Goal: Communication & Community: Participate in discussion

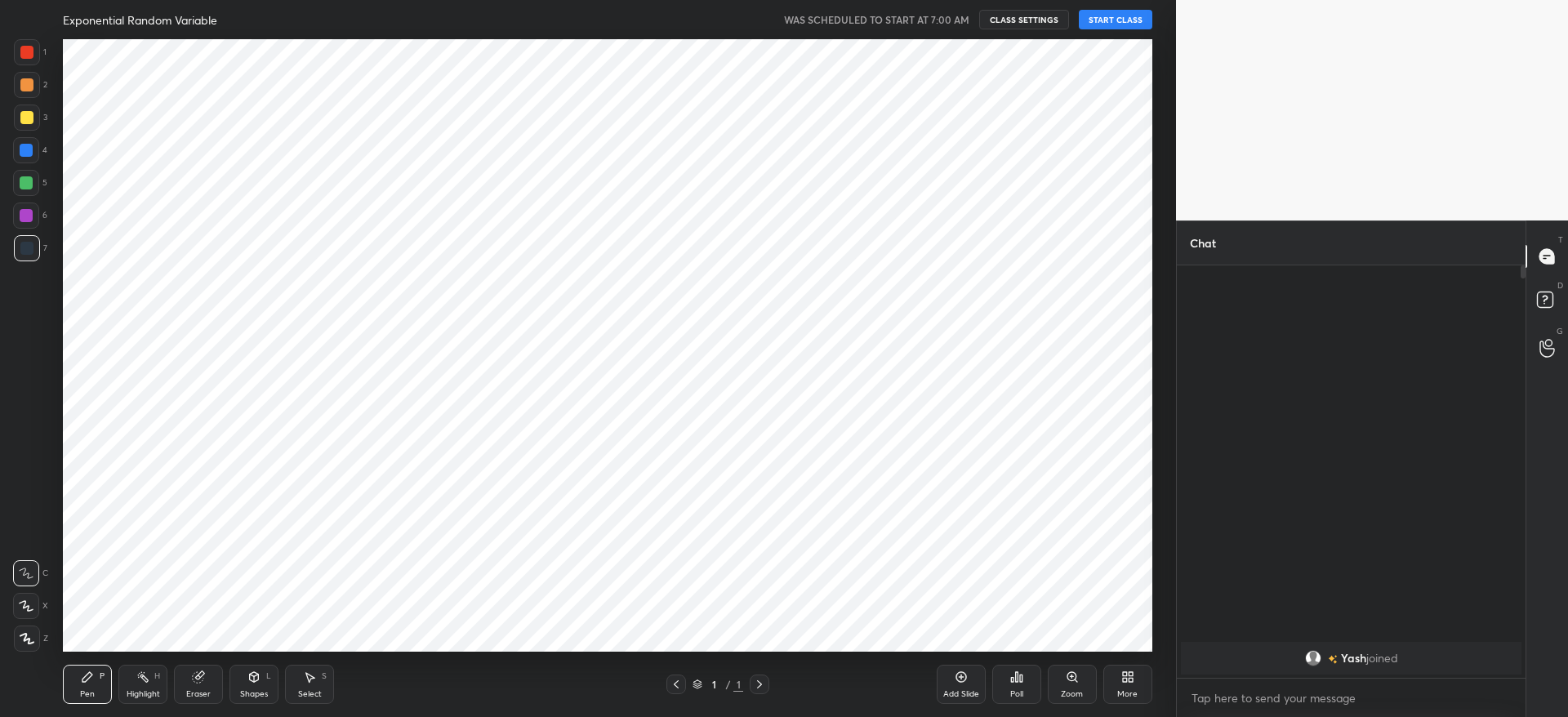
scroll to position [81008, 80563]
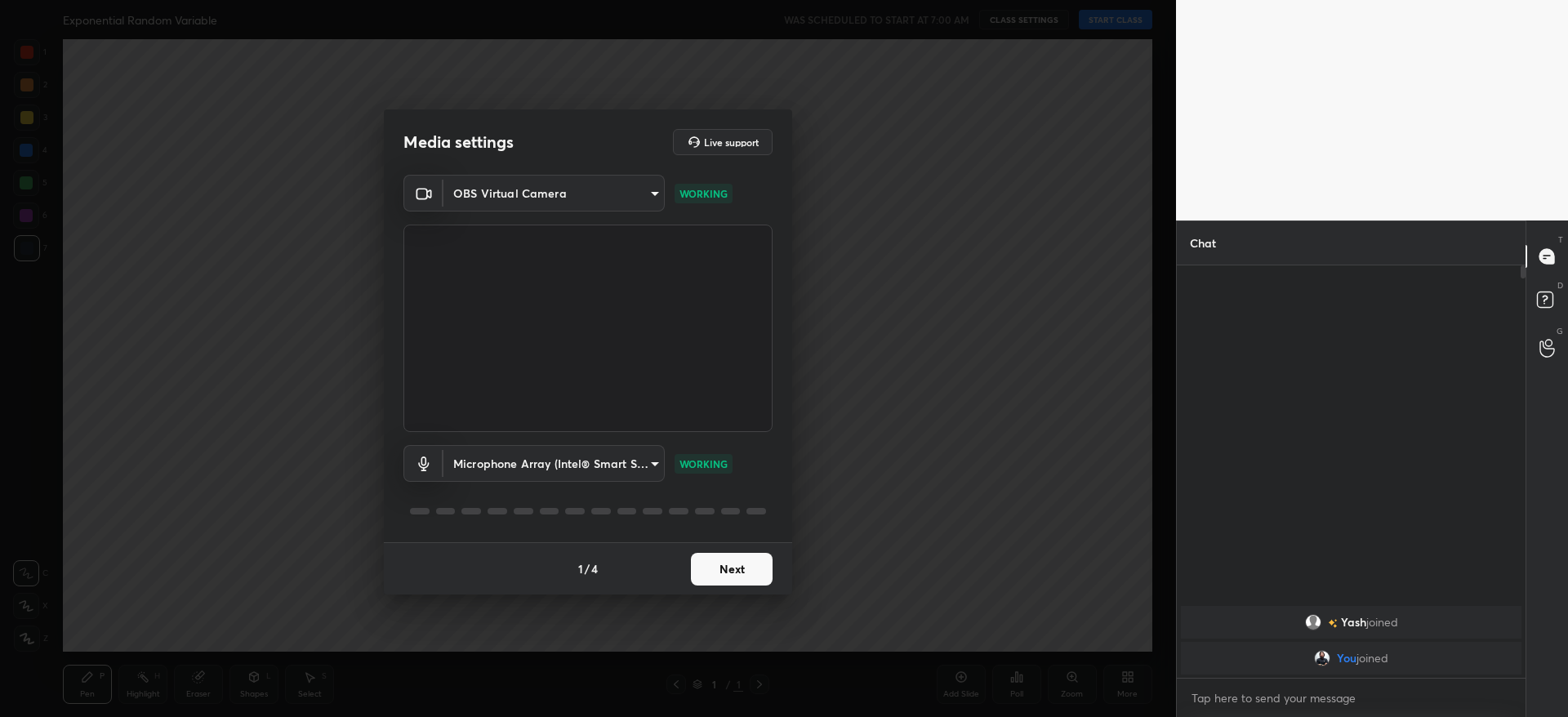
click at [728, 561] on button "Next" at bounding box center [732, 569] width 82 height 33
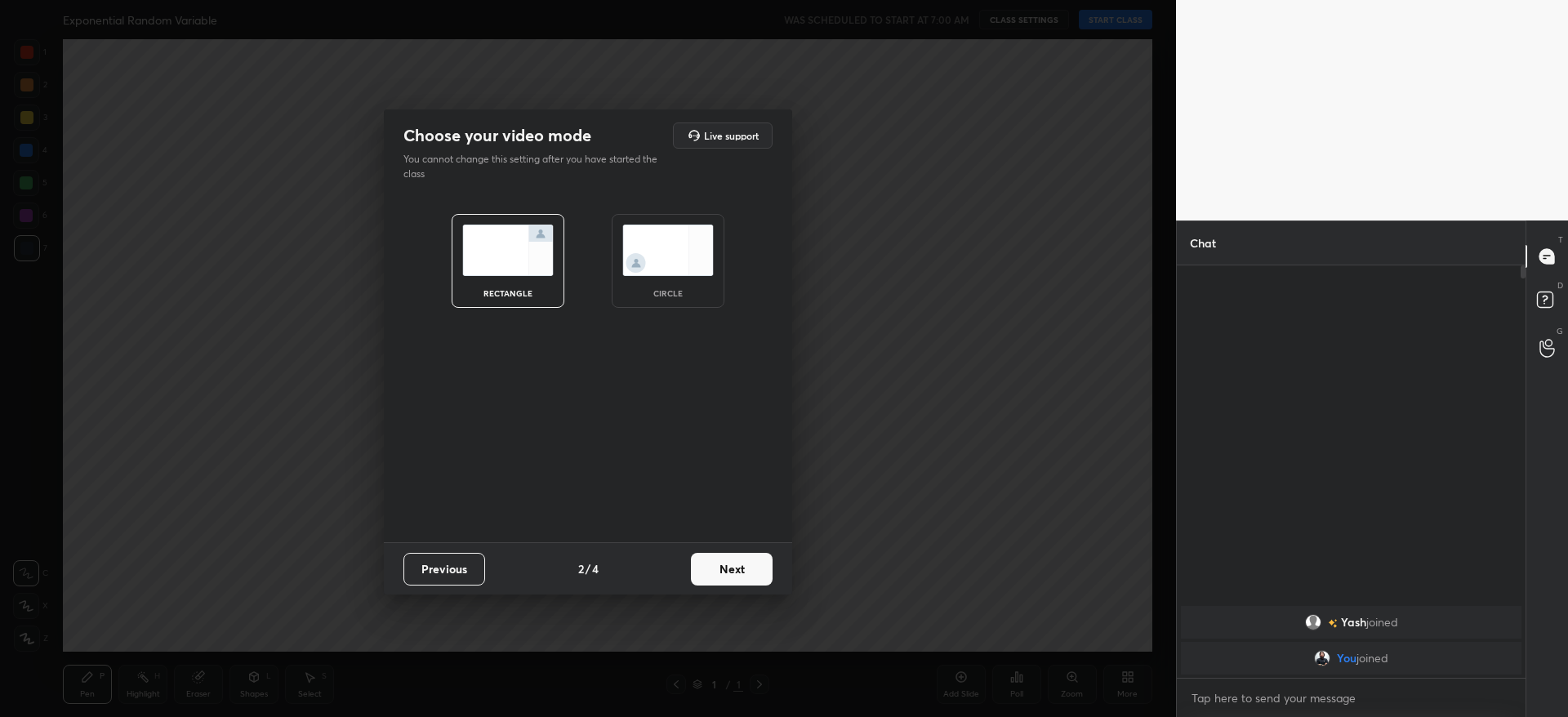
click at [728, 561] on button "Next" at bounding box center [732, 569] width 82 height 33
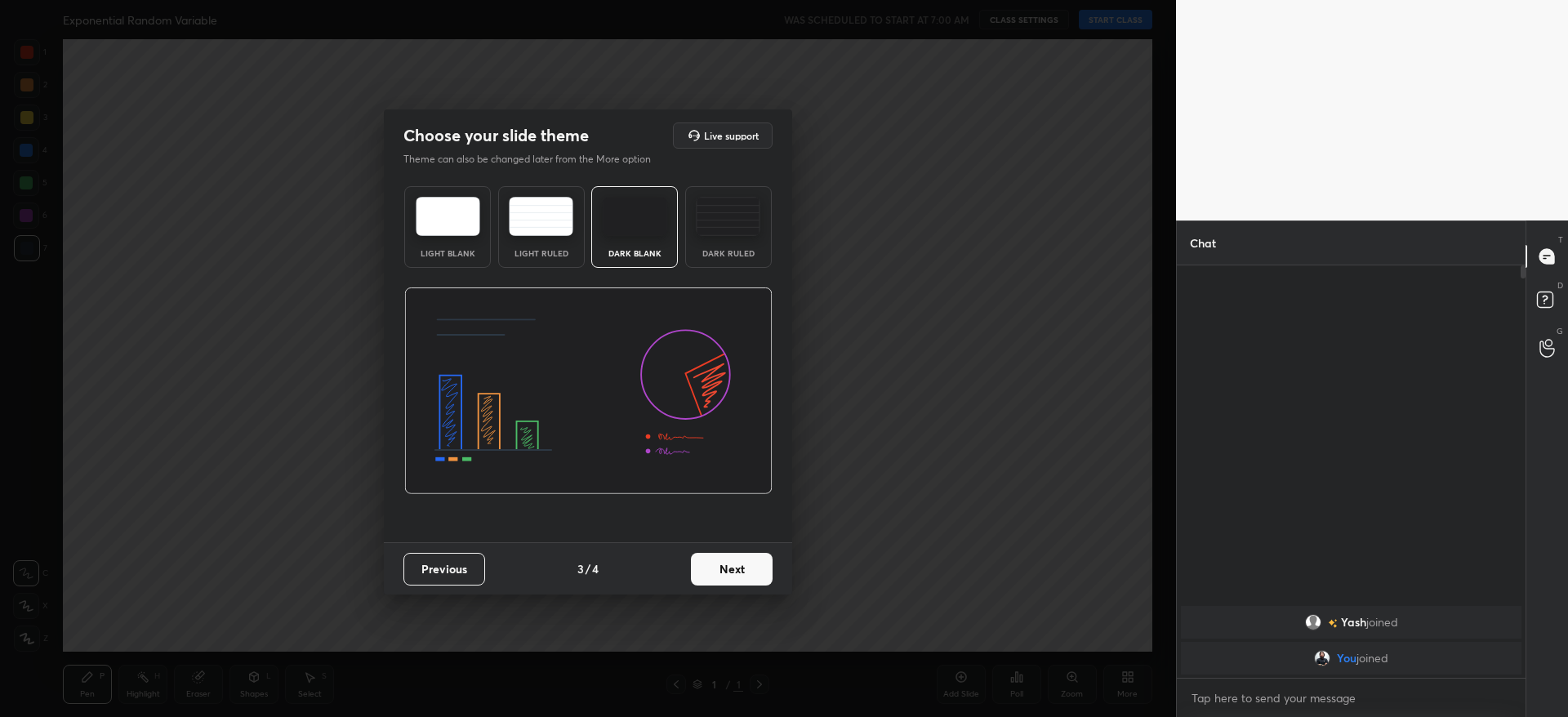
click at [728, 561] on button "Next" at bounding box center [732, 569] width 82 height 33
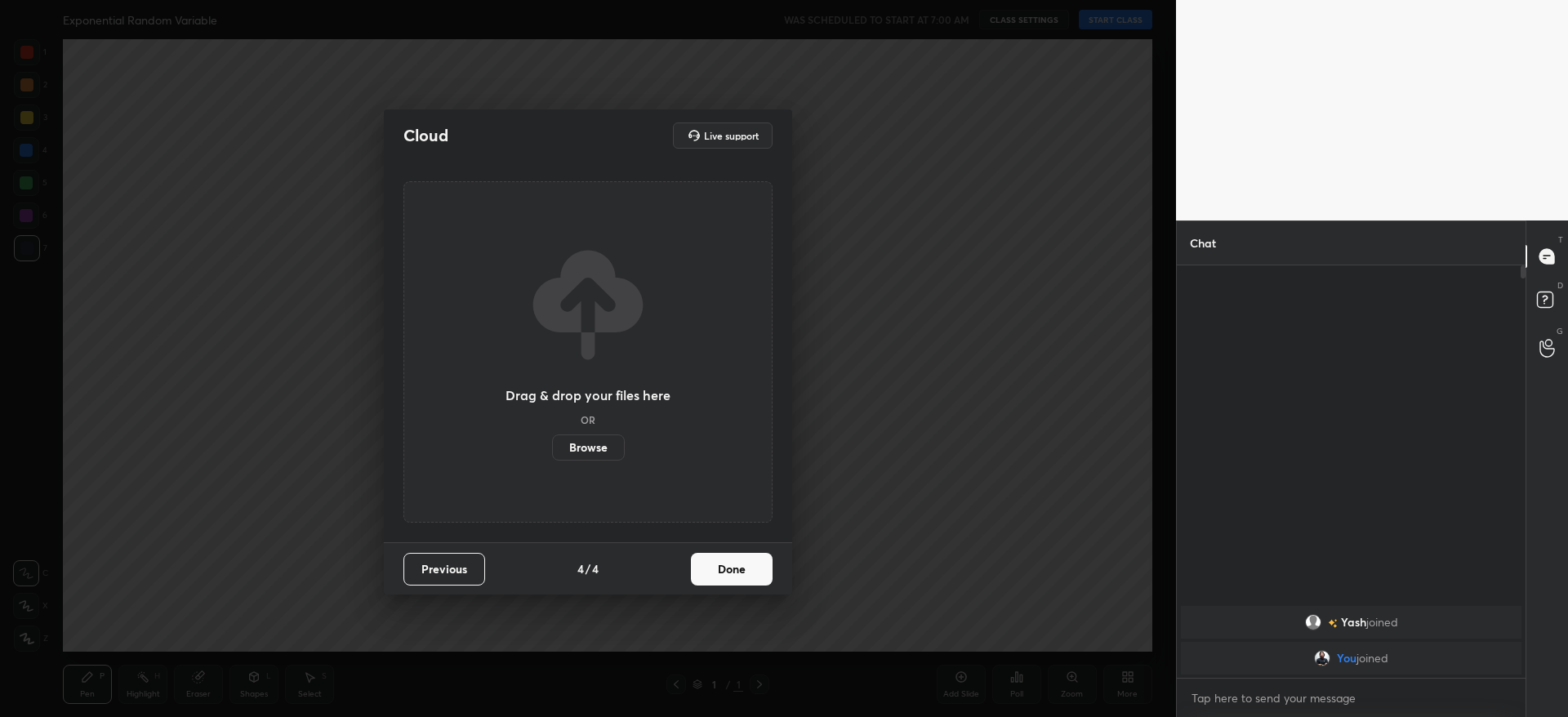
click at [728, 561] on button "Done" at bounding box center [732, 569] width 82 height 33
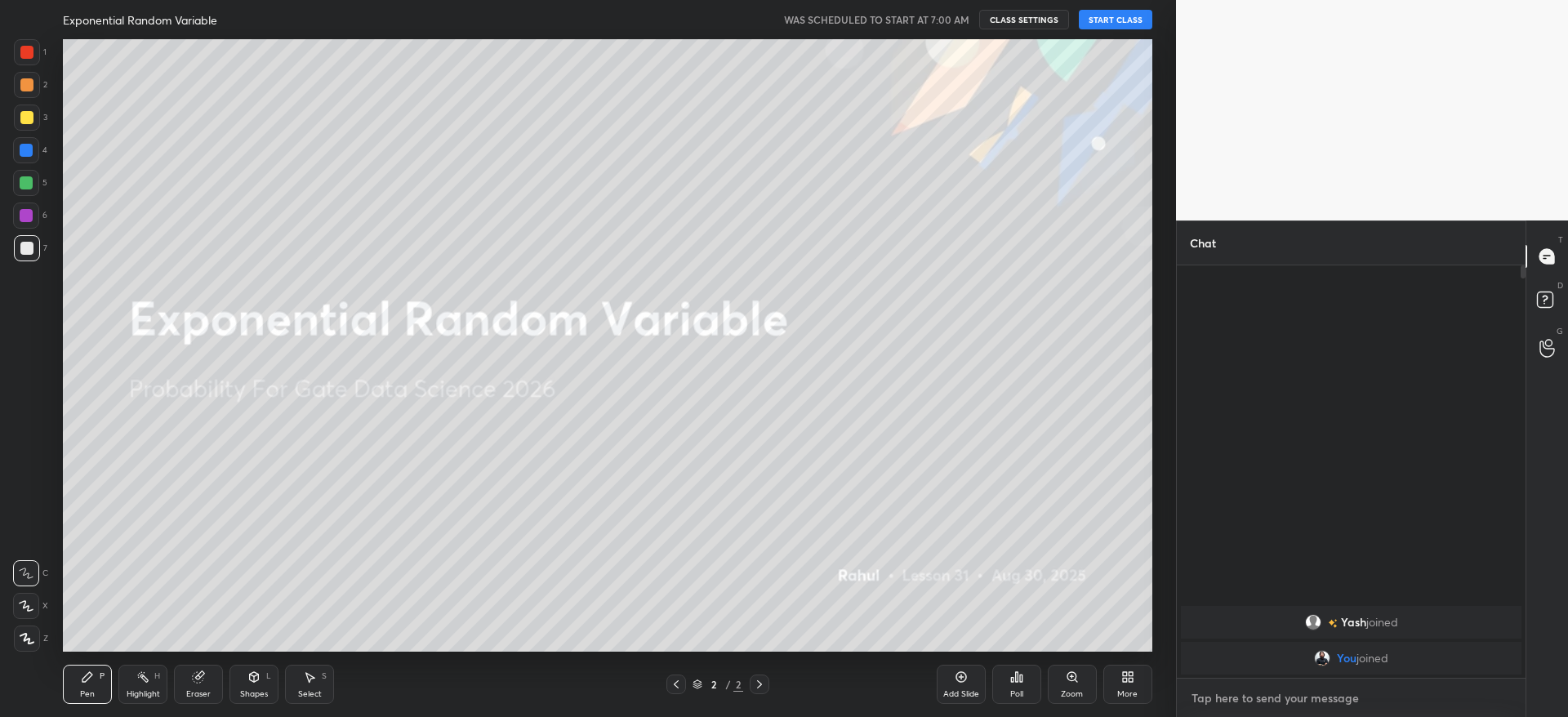
type textarea "x"
click at [1332, 695] on textarea at bounding box center [1351, 698] width 323 height 26
type textarea "r"
type textarea "x"
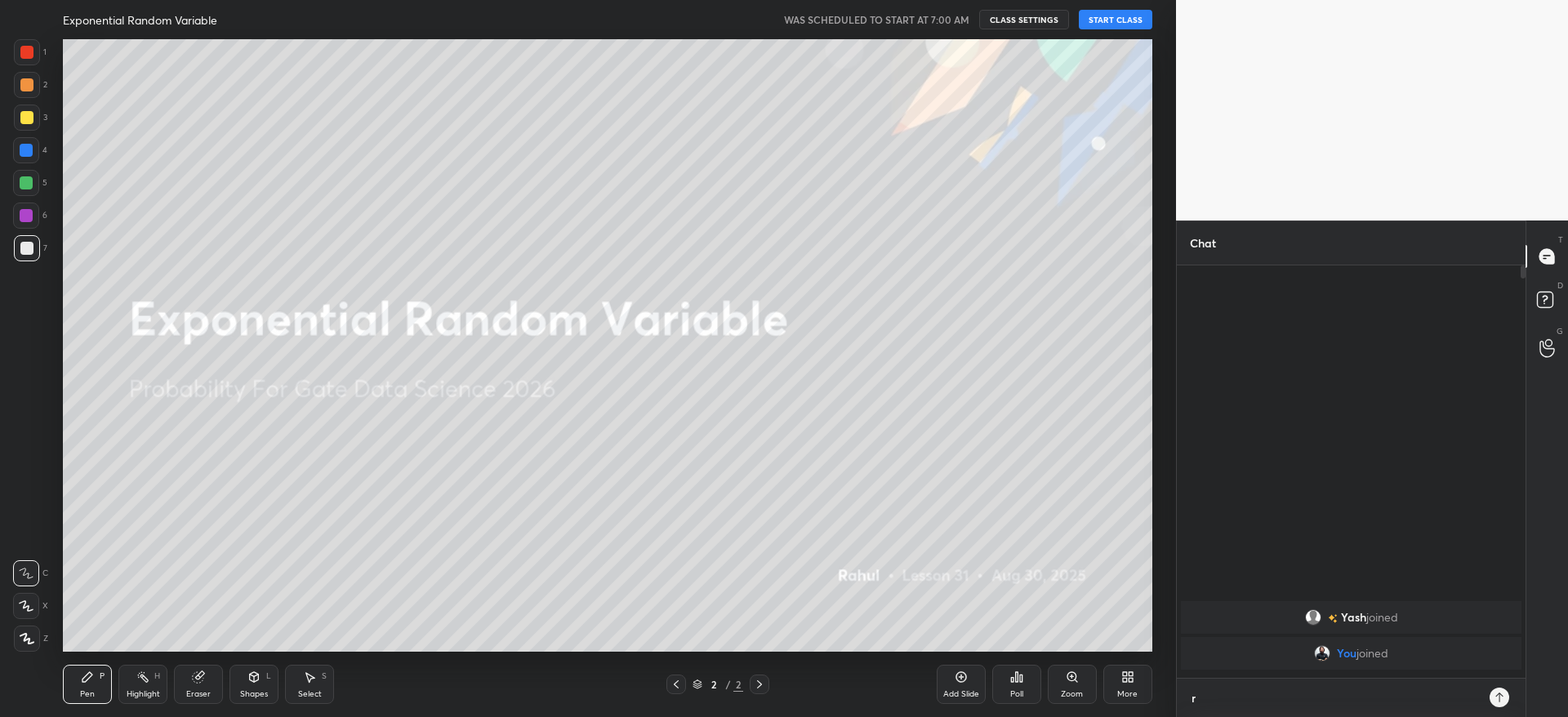
type textarea "re"
type textarea "x"
type textarea "rev"
type textarea "x"
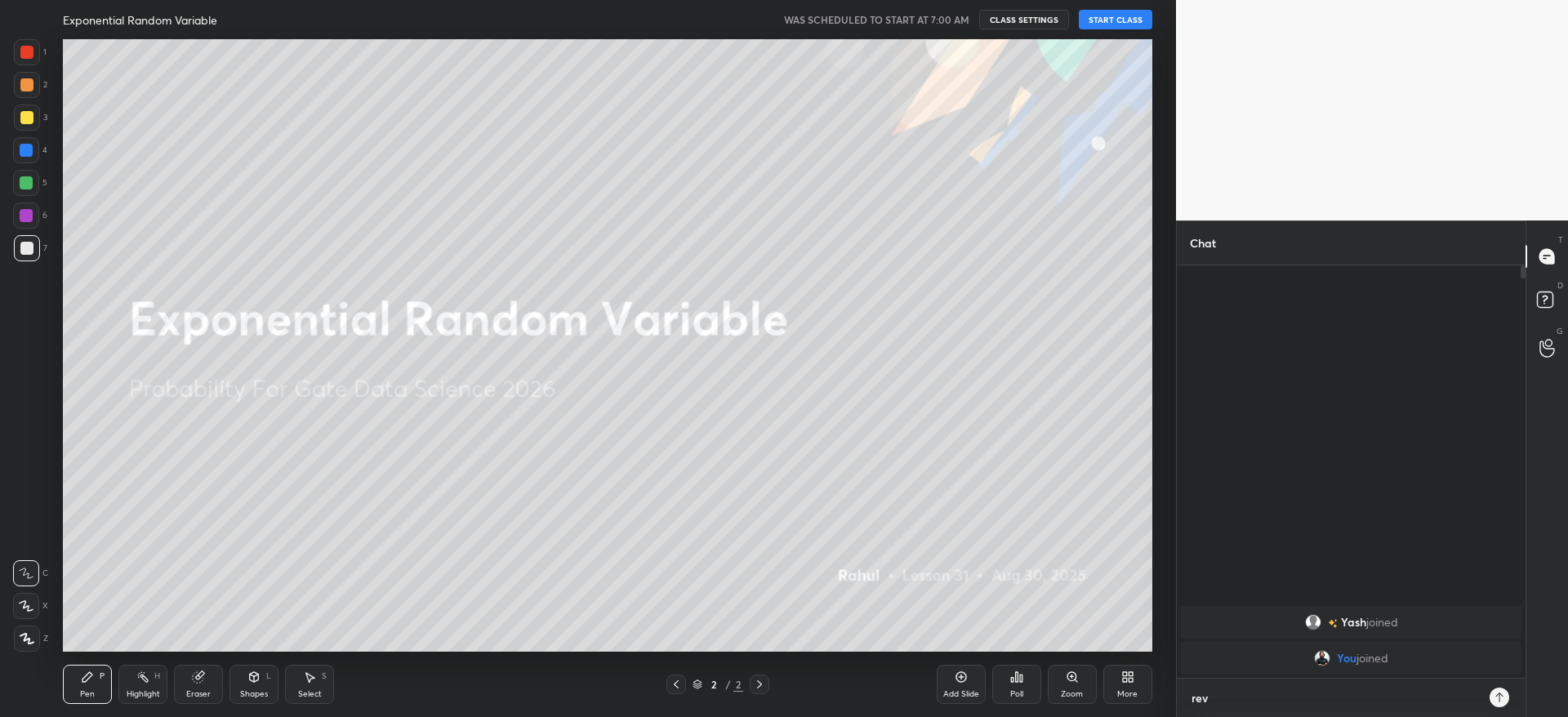
type textarea "revi"
type textarea "x"
type textarea "[PERSON_NAME]"
type textarea "x"
type textarea "revise"
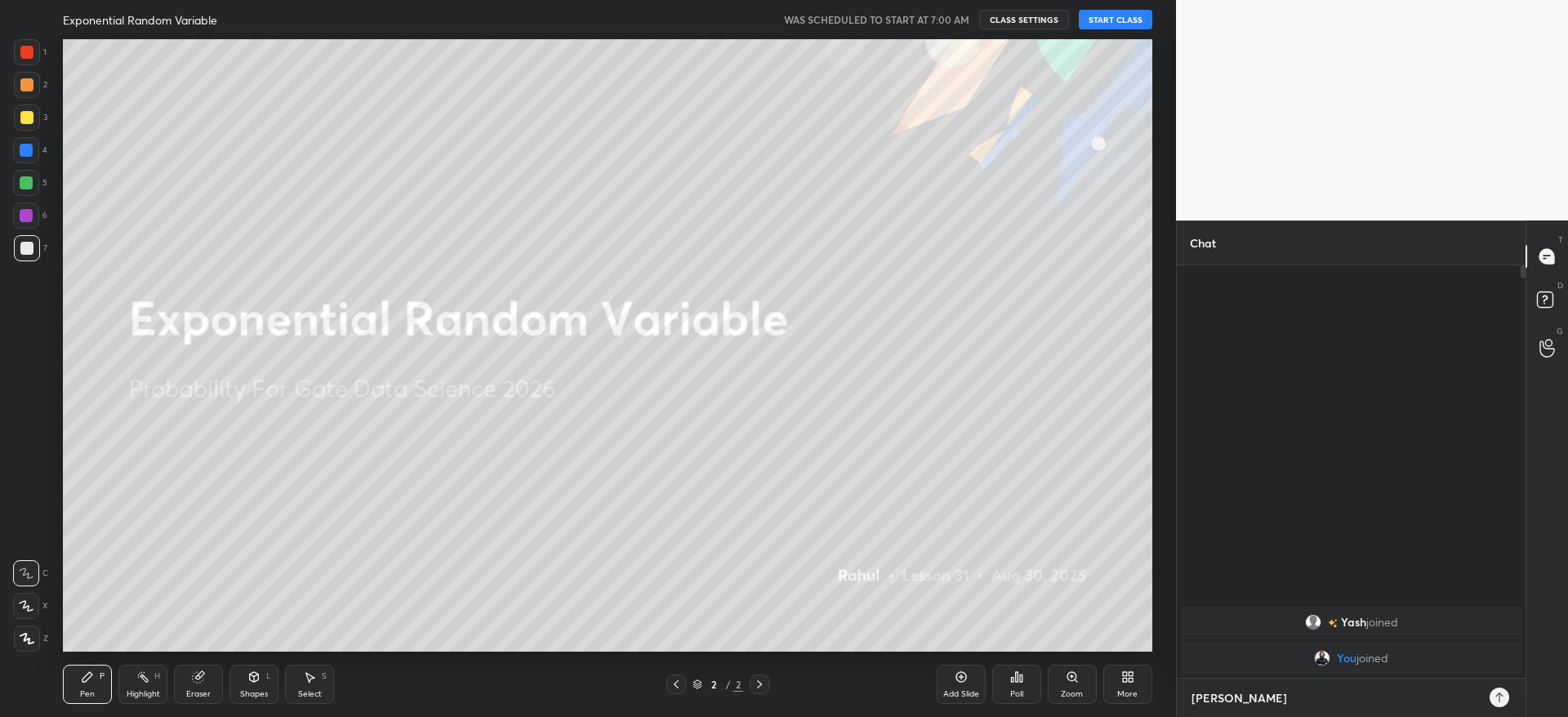
type textarea "x"
type textarea "revise"
type textarea "x"
type textarea "revise t"
type textarea "x"
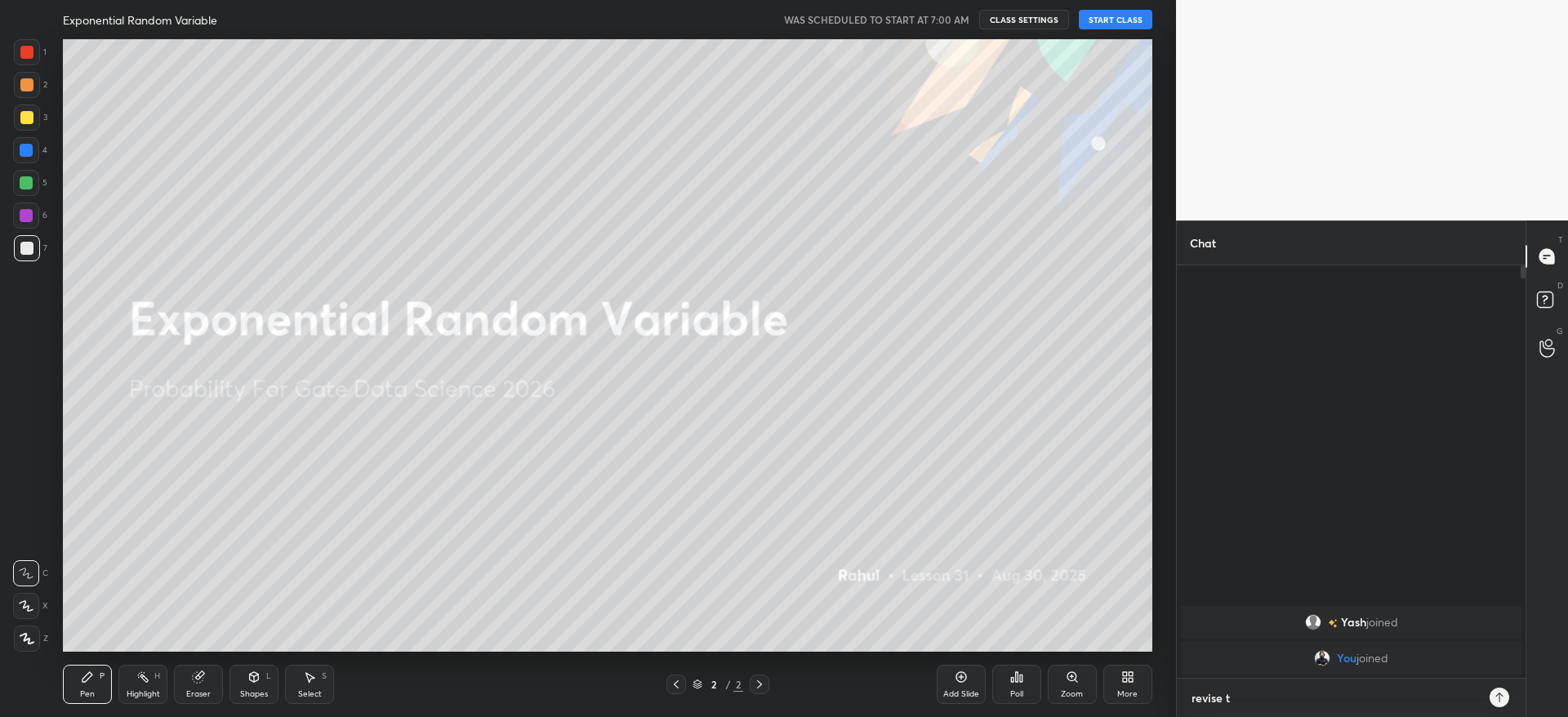
type textarea "revise th"
type textarea "x"
type textarea "revise the"
type textarea "x"
type textarea "revise the"
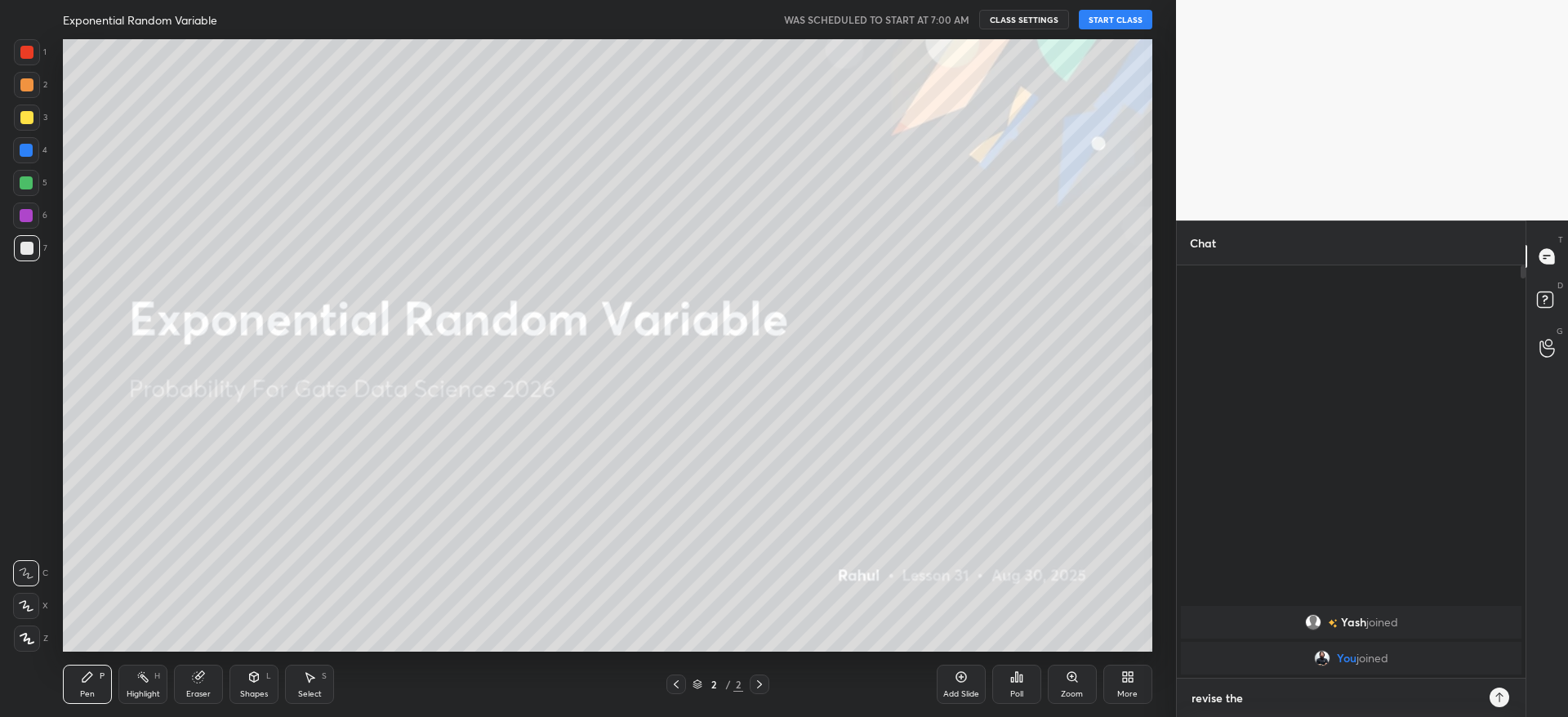
type textarea "x"
type textarea "revise the c"
type textarea "x"
type textarea "revise the co"
type textarea "x"
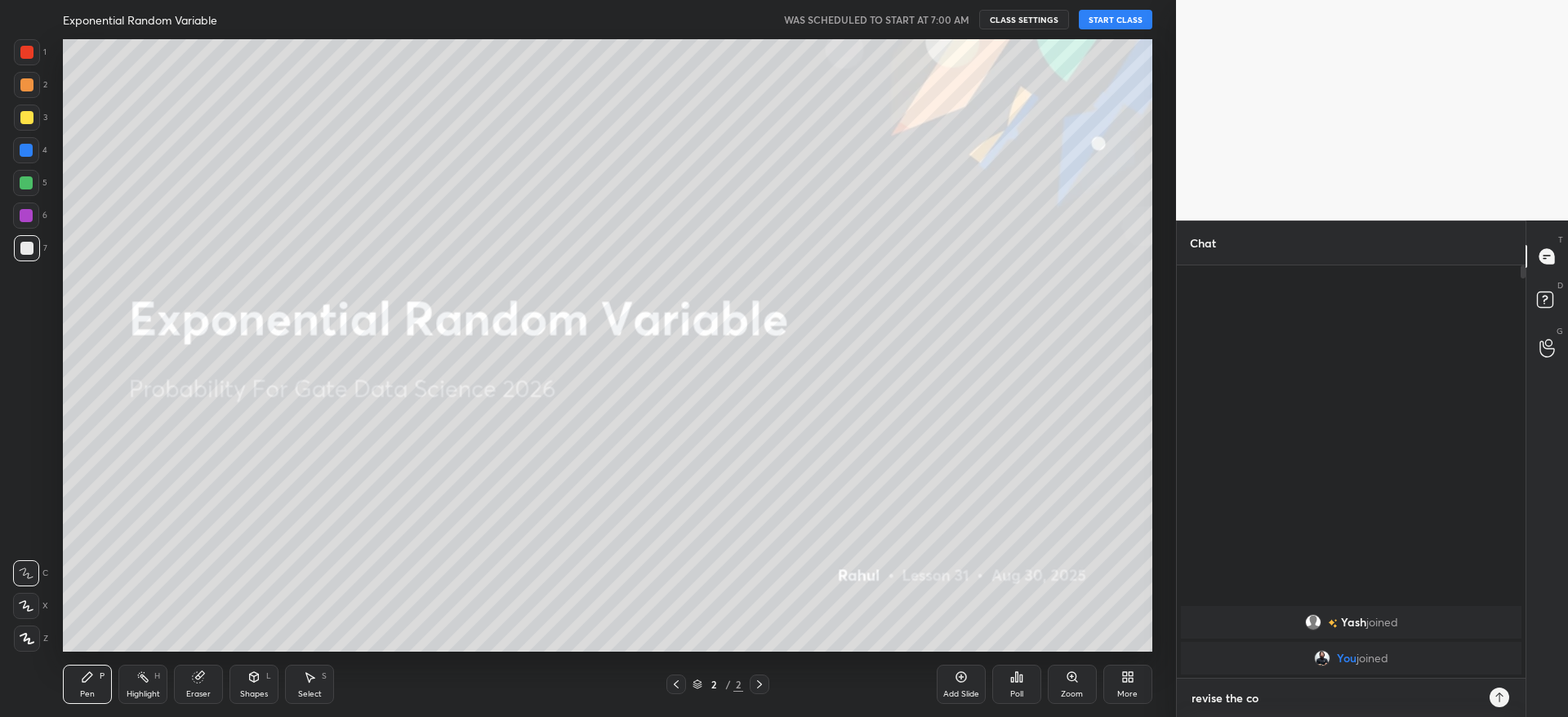
type textarea "revise the con"
type textarea "x"
type textarea "revise the conc"
type textarea "x"
type textarea "revise the conce"
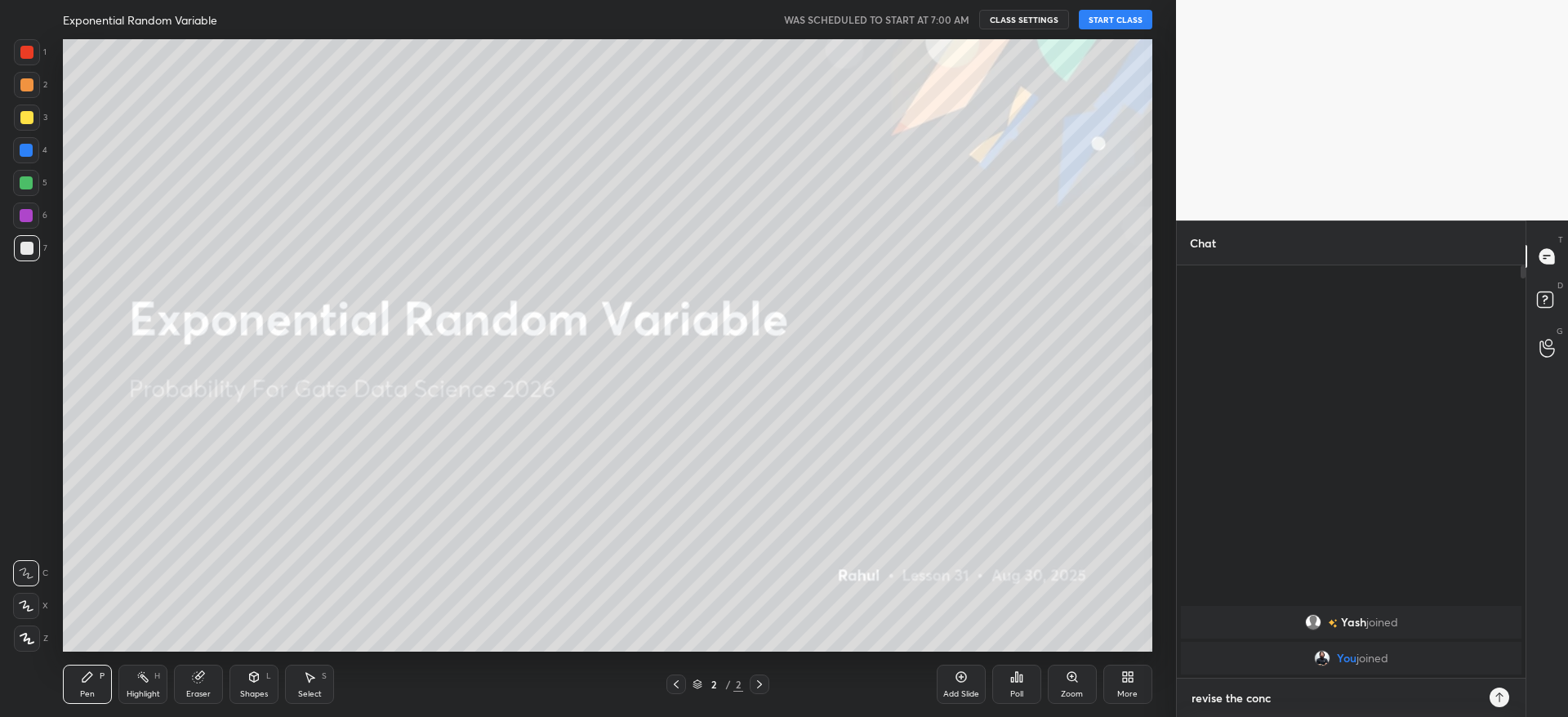
type textarea "x"
type textarea "revise the concep"
type textarea "x"
type textarea "revise the concept"
type textarea "x"
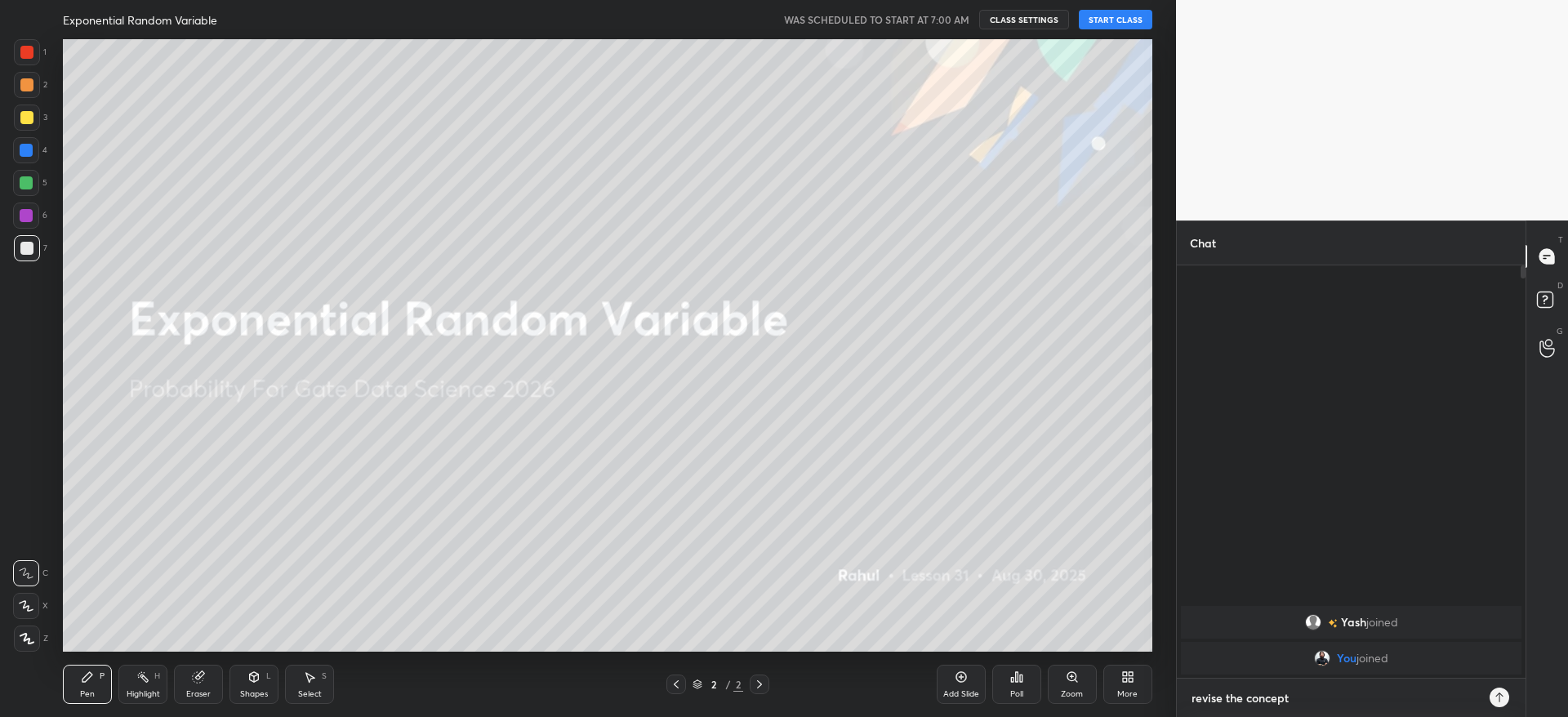
type textarea "revise the concepts"
type textarea "x"
type textarea "revise the concepts"
type textarea "x"
type textarea "revise the concepts t"
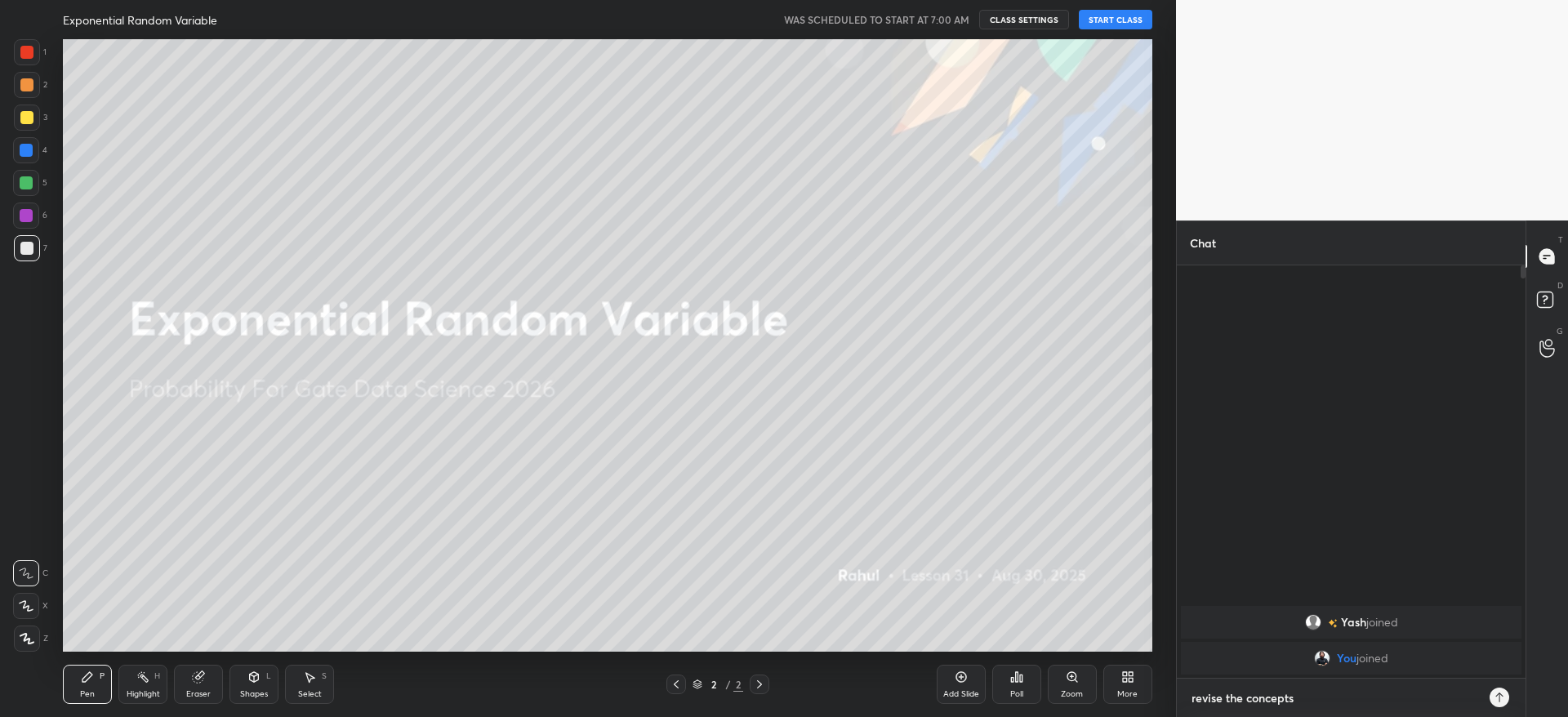
type textarea "x"
type textarea "revise the concepts to"
type textarea "x"
type textarea "revise the concepts [PERSON_NAME]"
type textarea "x"
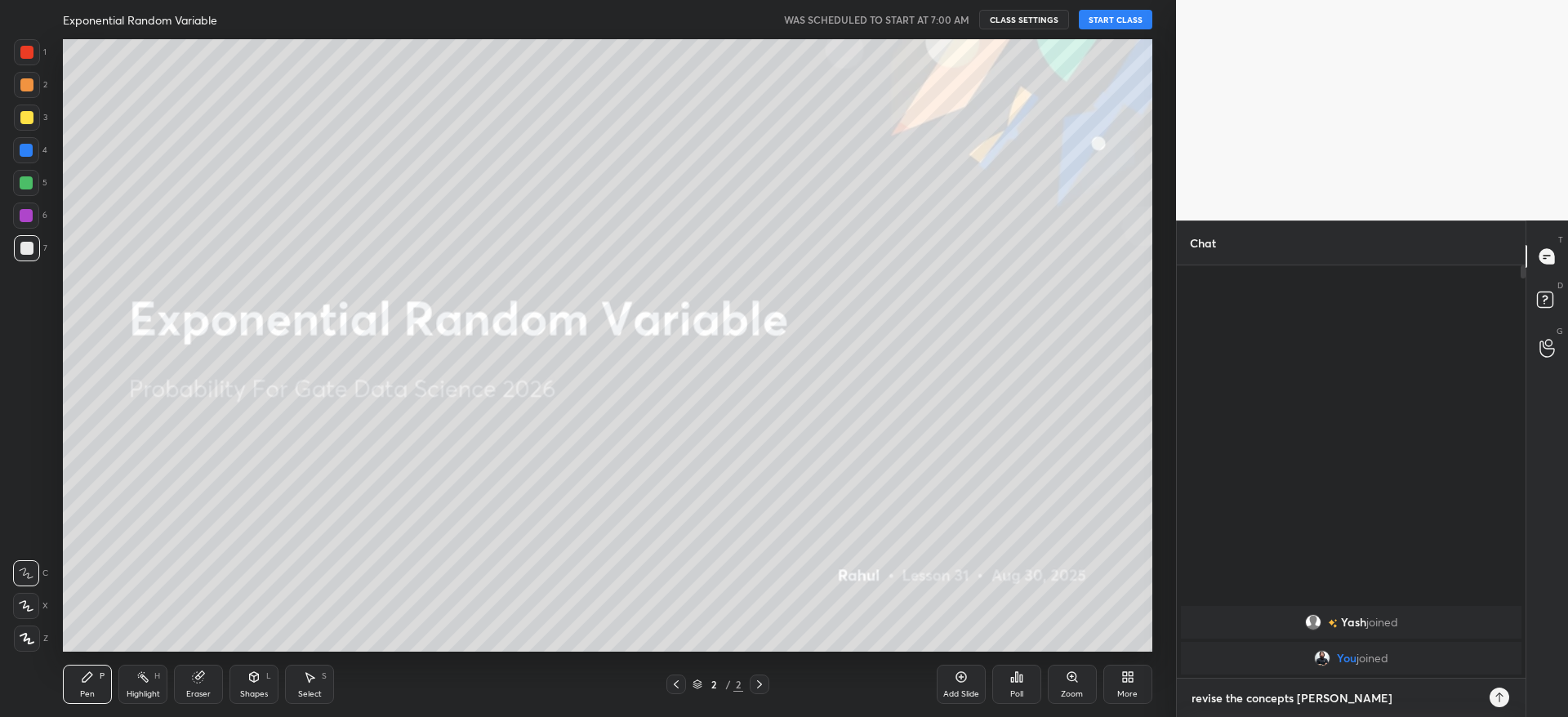
type textarea "revise the concepts toda"
type textarea "x"
type textarea "revise the concepts [DATE]"
type textarea "x"
type textarea "revise the concepts [DATE]"
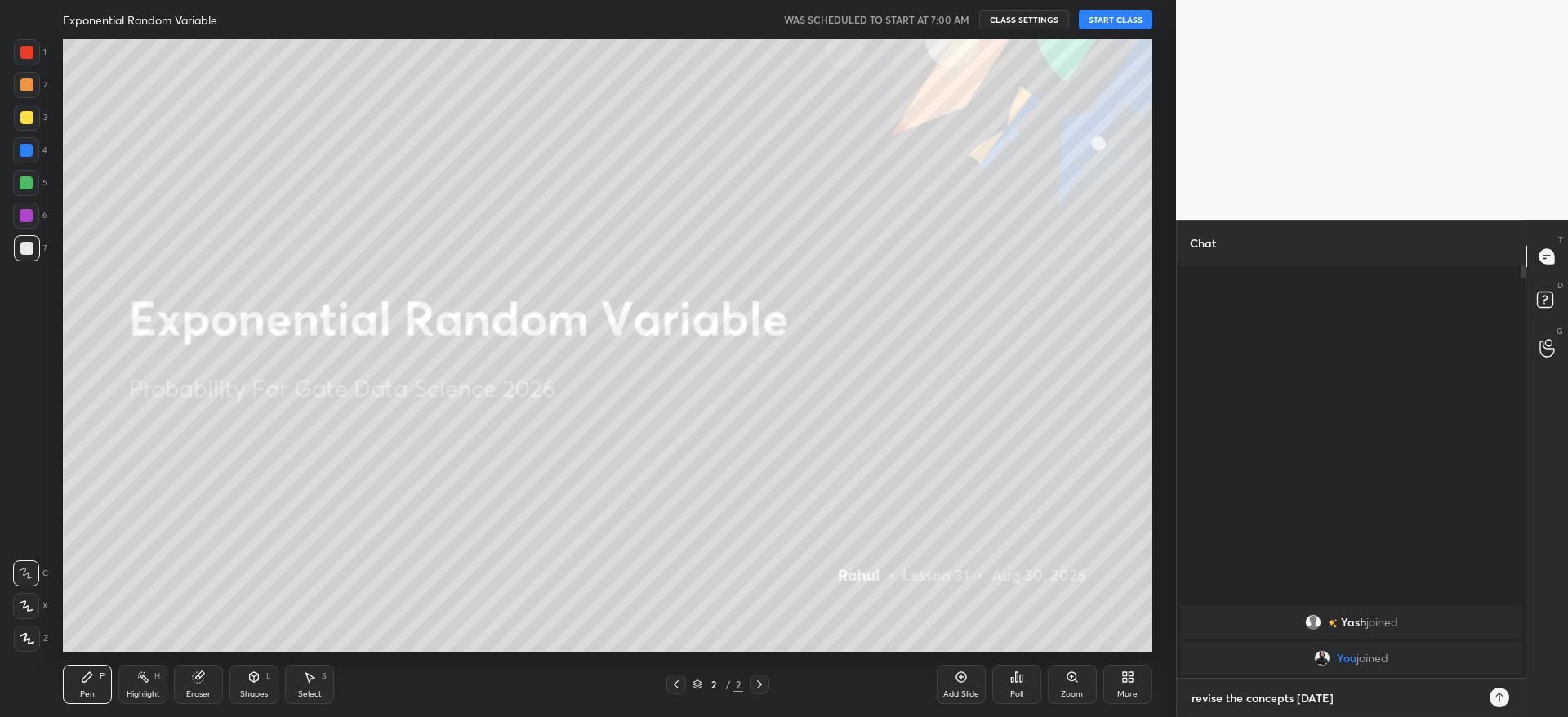
type textarea "x"
type textarea "revise the concepts [DATE] c"
type textarea "x"
type textarea "revise the concepts [DATE] cl"
type textarea "x"
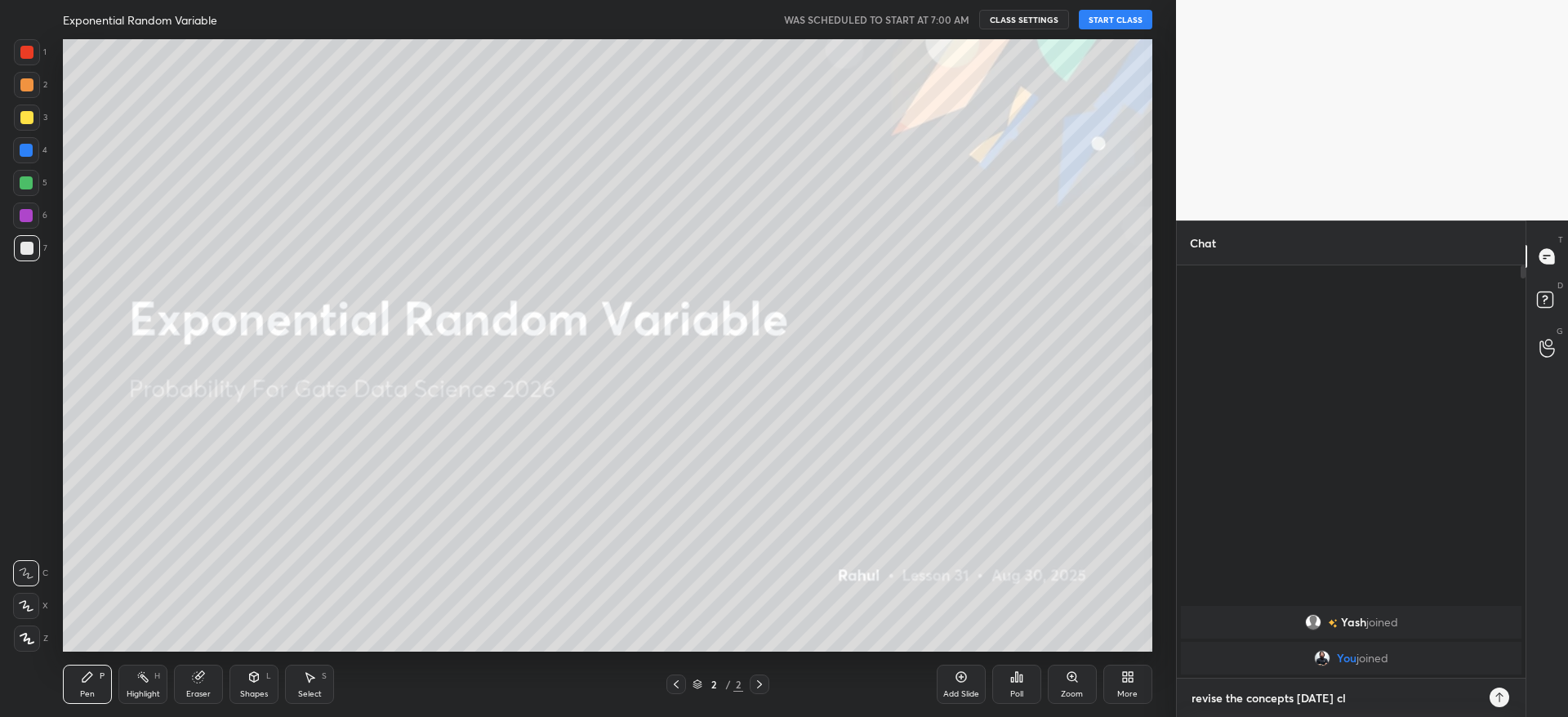
type textarea "revise the concepts [DATE] cla"
type textarea "x"
type textarea "revise the concepts [DATE] clas"
type textarea "x"
type textarea "revise the concepts [DATE] class"
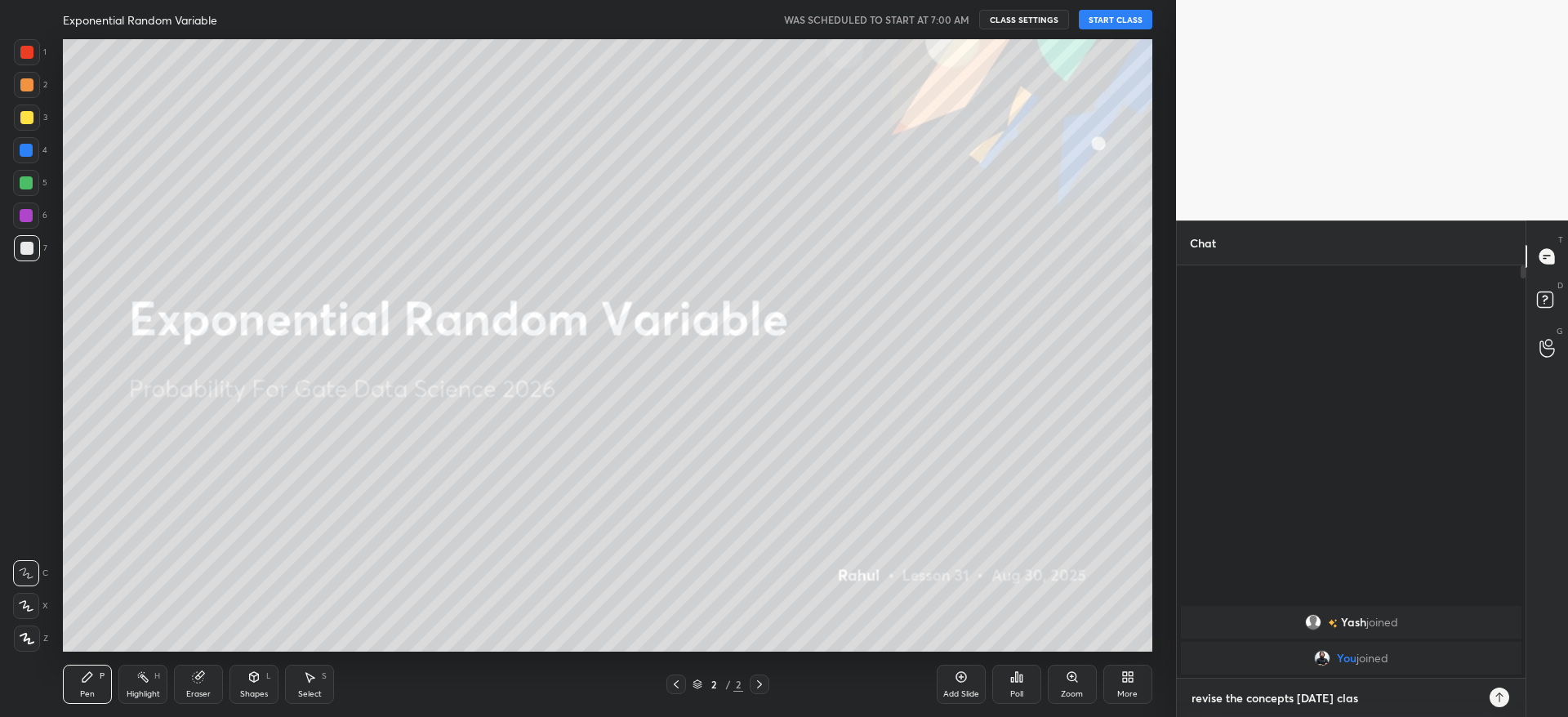
type textarea "x"
type textarea "revise the concepts [DATE] class"
type textarea "x"
type textarea "revise the concepts [DATE] class c"
type textarea "x"
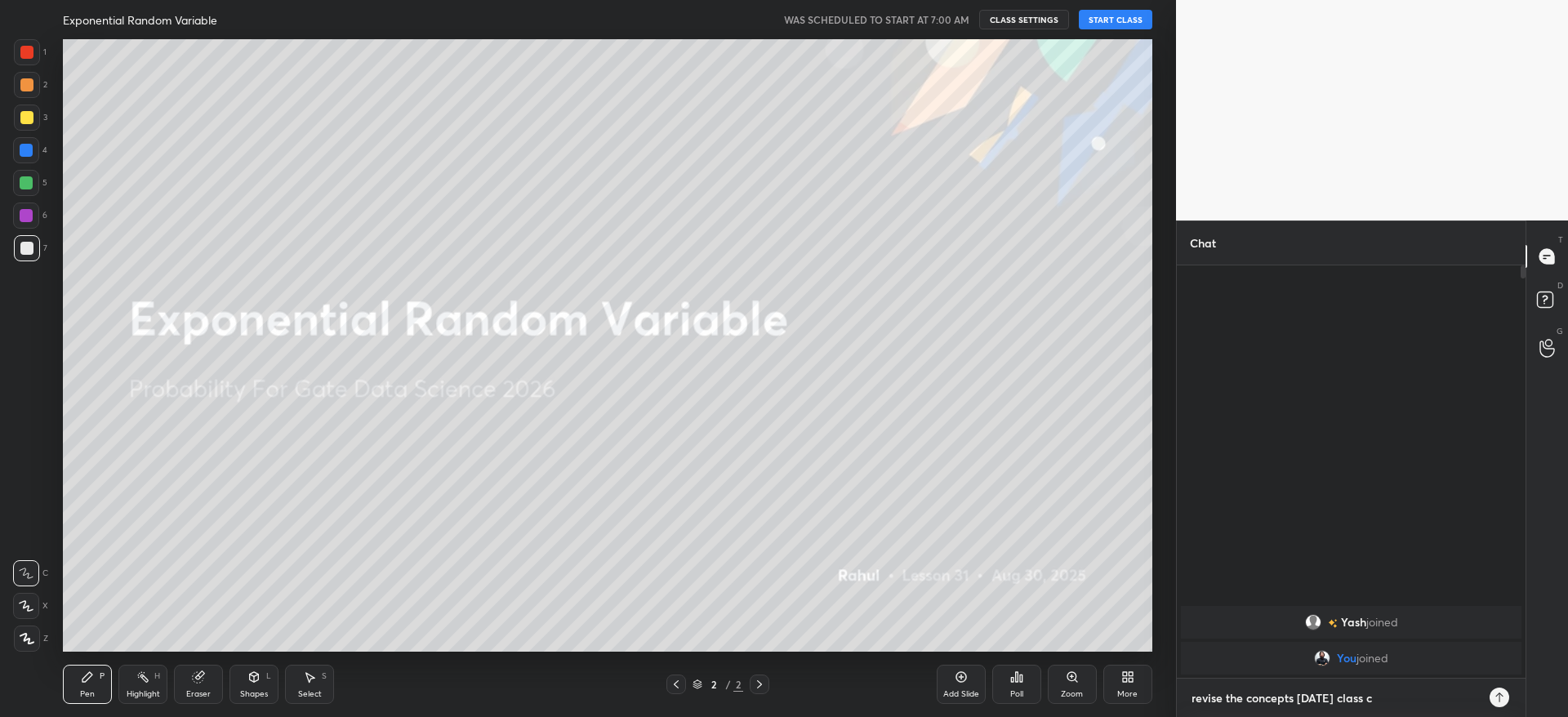
type textarea "revise the concepts [DATE] class ca"
type textarea "x"
type textarea "revise the concepts [DATE] class can"
type textarea "x"
type textarea "revise the concepts [DATE] class canc"
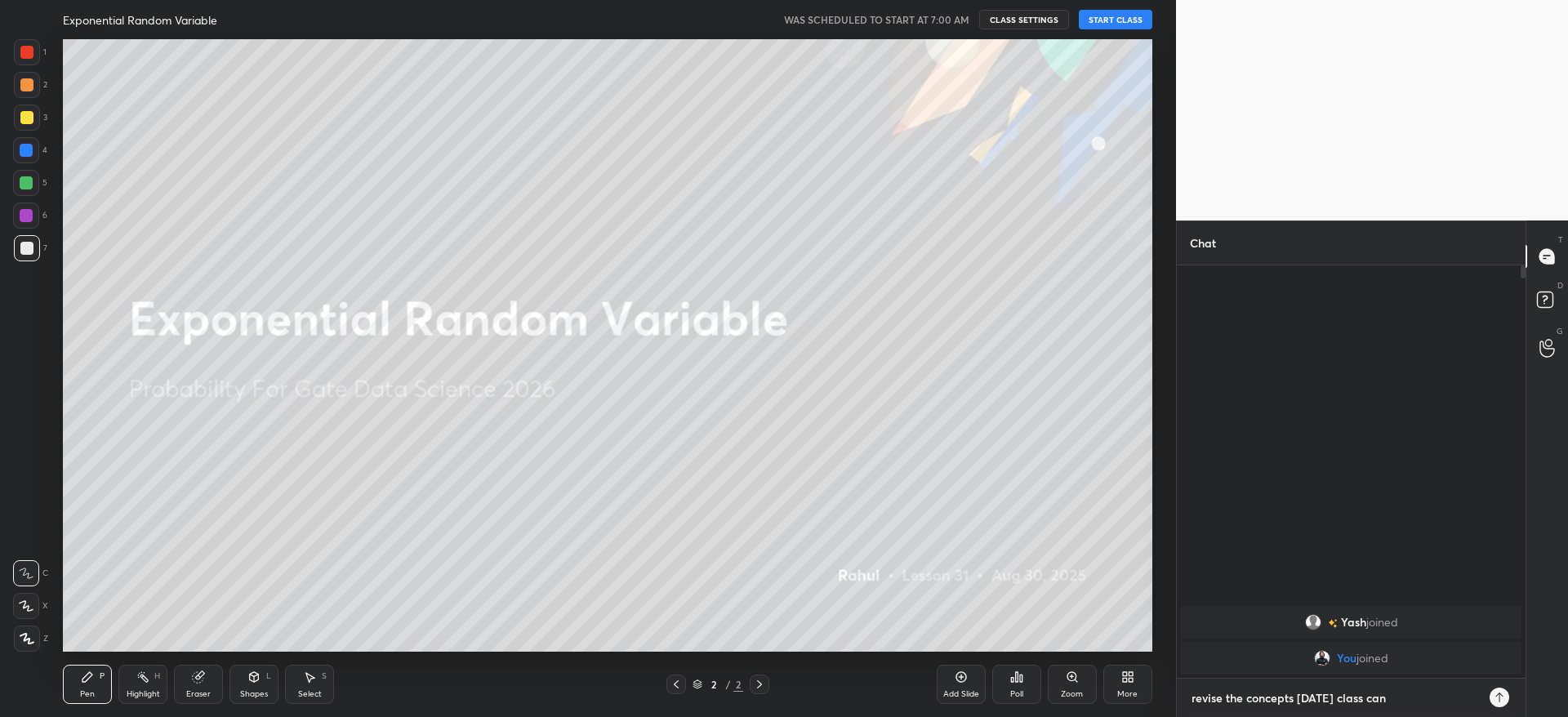
type textarea "x"
type textarea "revise the concepts [DATE] class cance"
type textarea "x"
type textarea "revise the concepts [DATE] class cancel"
type textarea "x"
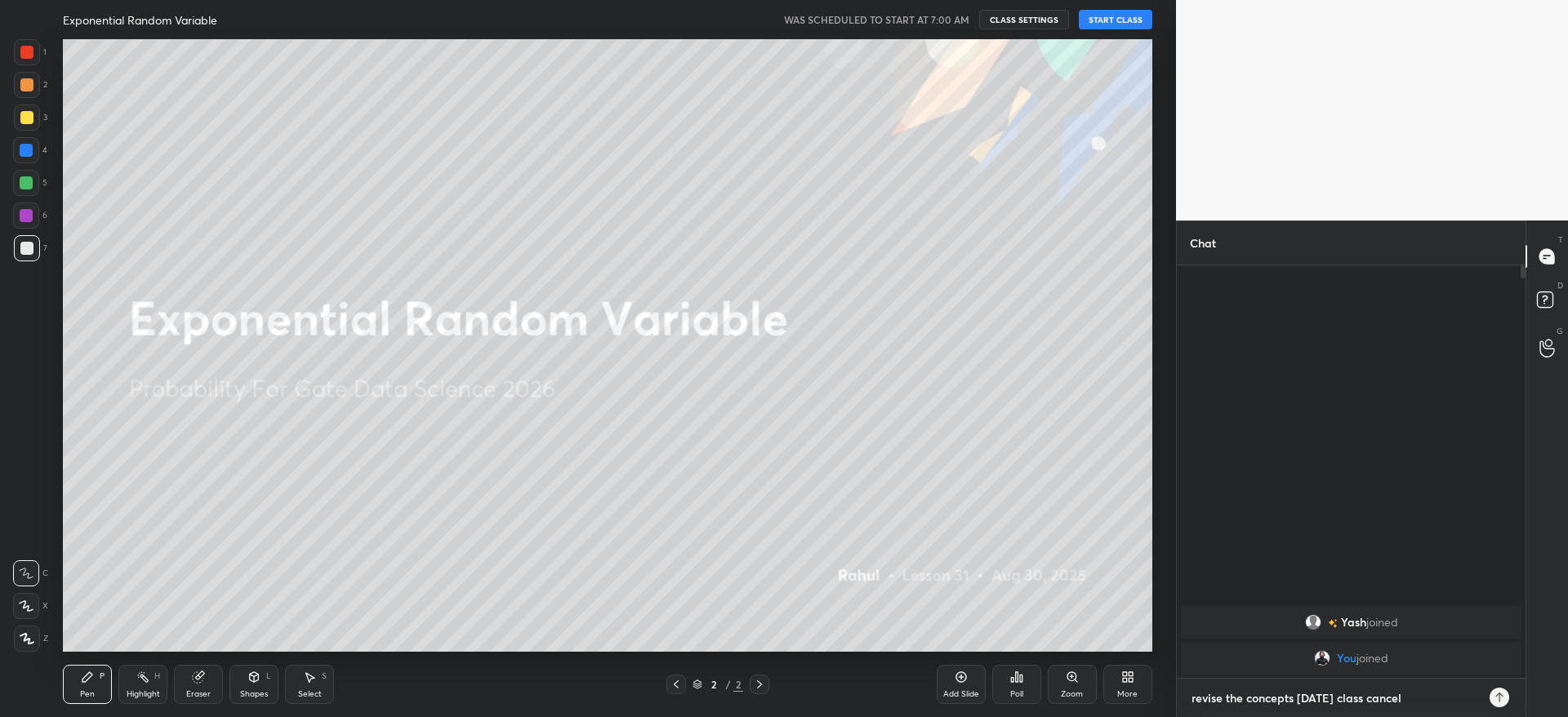
type textarea "revise the concepts [DATE] class cancel"
type textarea "x"
type textarea "revise the concepts [DATE] class cancel d"
type textarea "x"
type textarea "revise the concepts [DATE] class cancel du"
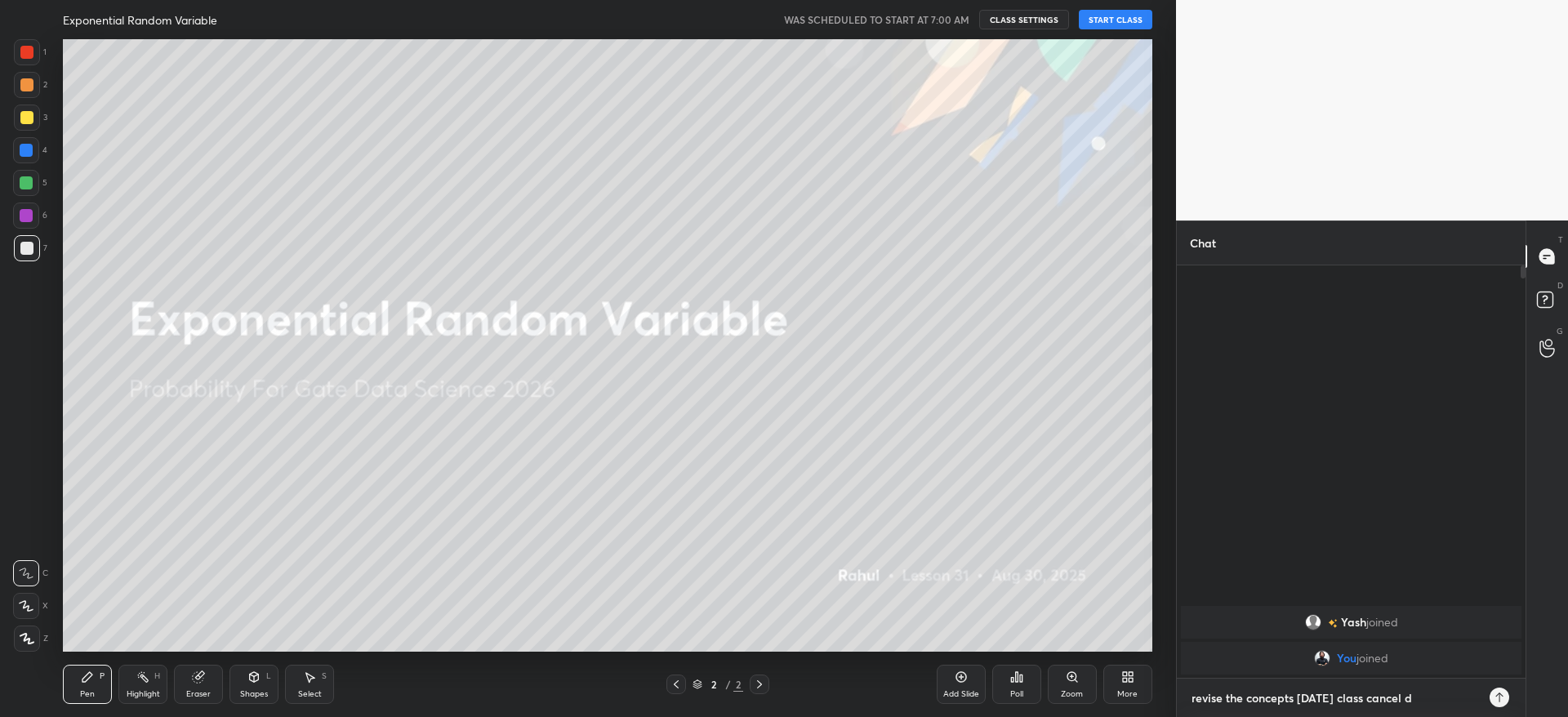
type textarea "x"
type textarea "revise the concepts [DATE] class cancel due"
type textarea "x"
type textarea "revise the concepts [DATE] class cancel due"
type textarea "x"
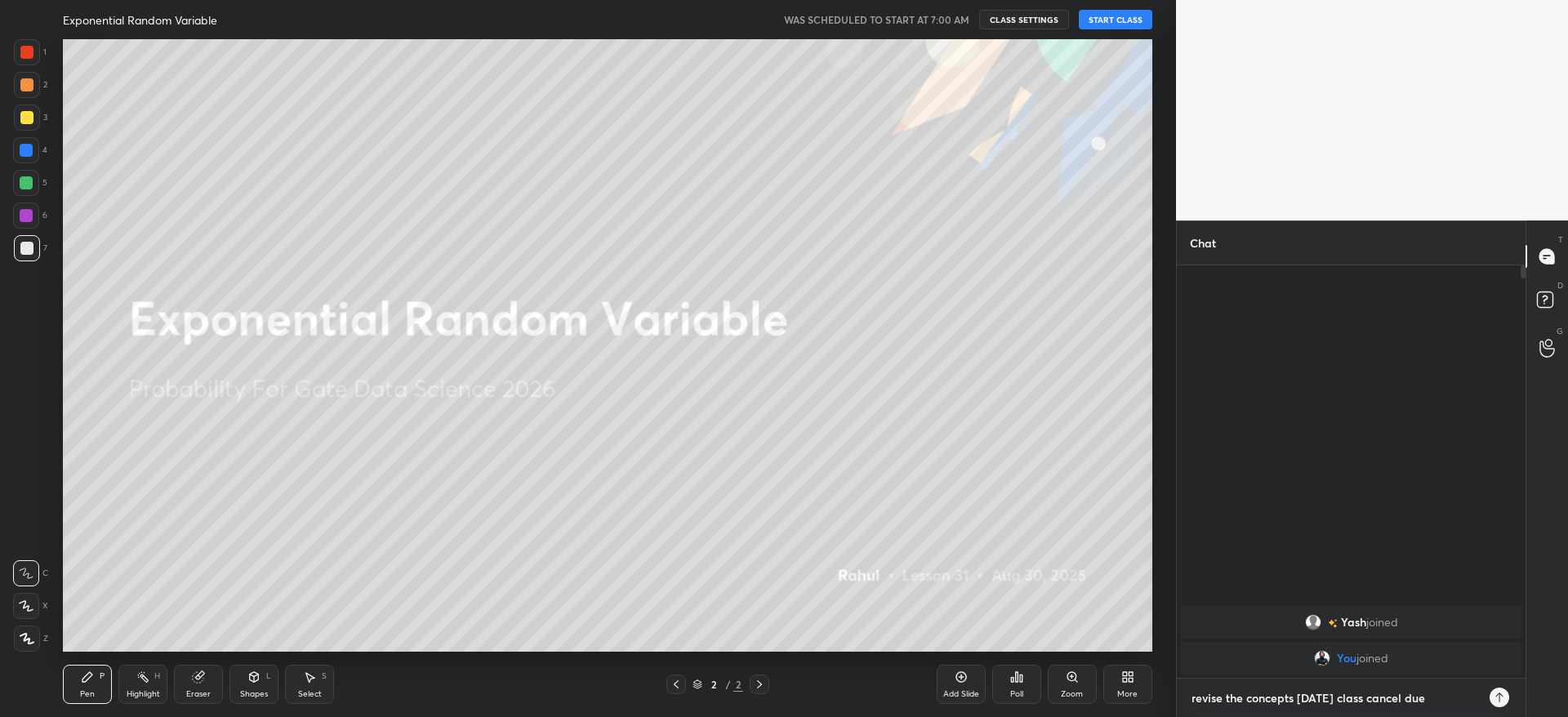
type textarea "revise the concepts [DATE] class cancel due t"
type textarea "x"
type textarea "revise the concepts [DATE] class cancel due to"
type textarea "x"
type textarea "revise the concepts [DATE] class cancel due to"
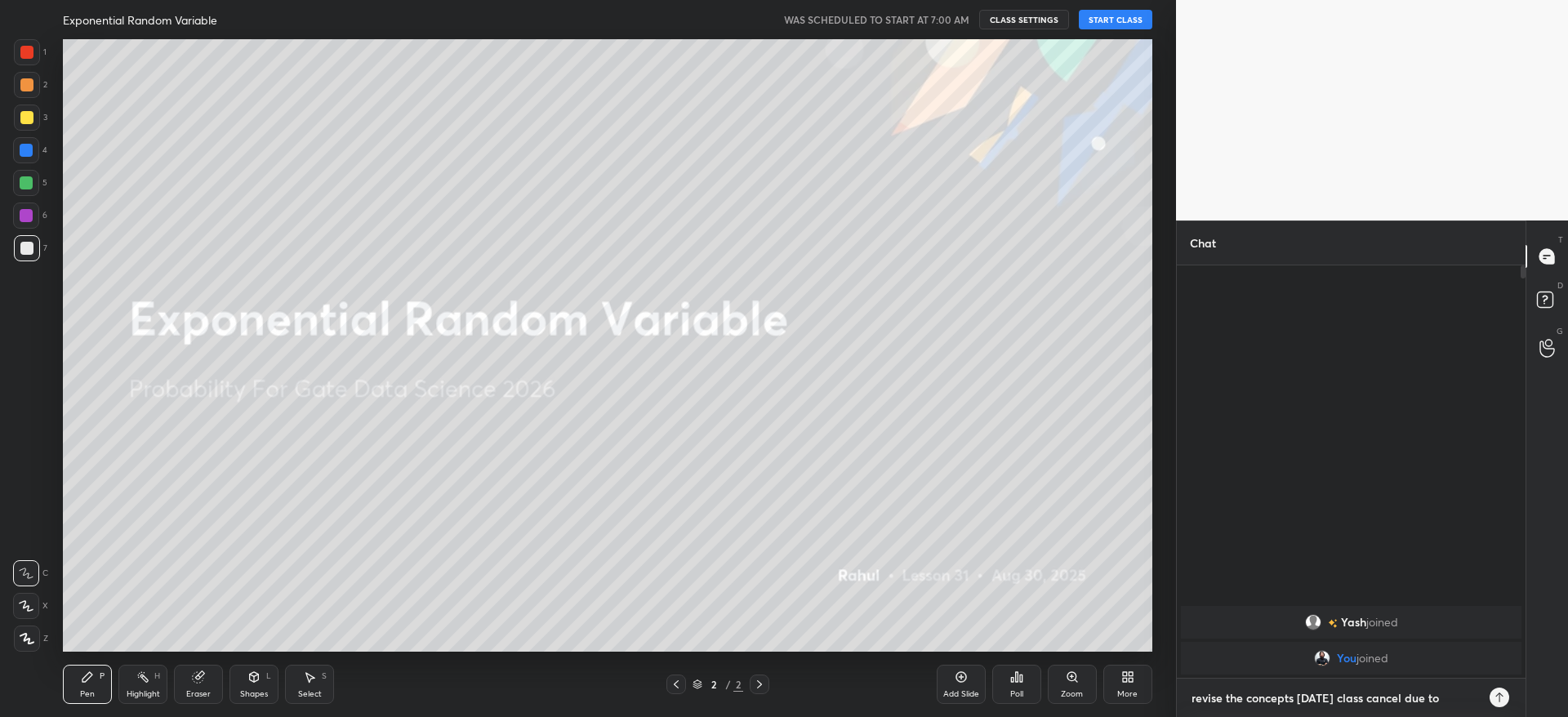
type textarea "x"
type textarea "revise the concepts [DATE] class cancel due to"
type textarea "x"
type textarea "revise the concepts [DATE] class cancel due t"
type textarea "x"
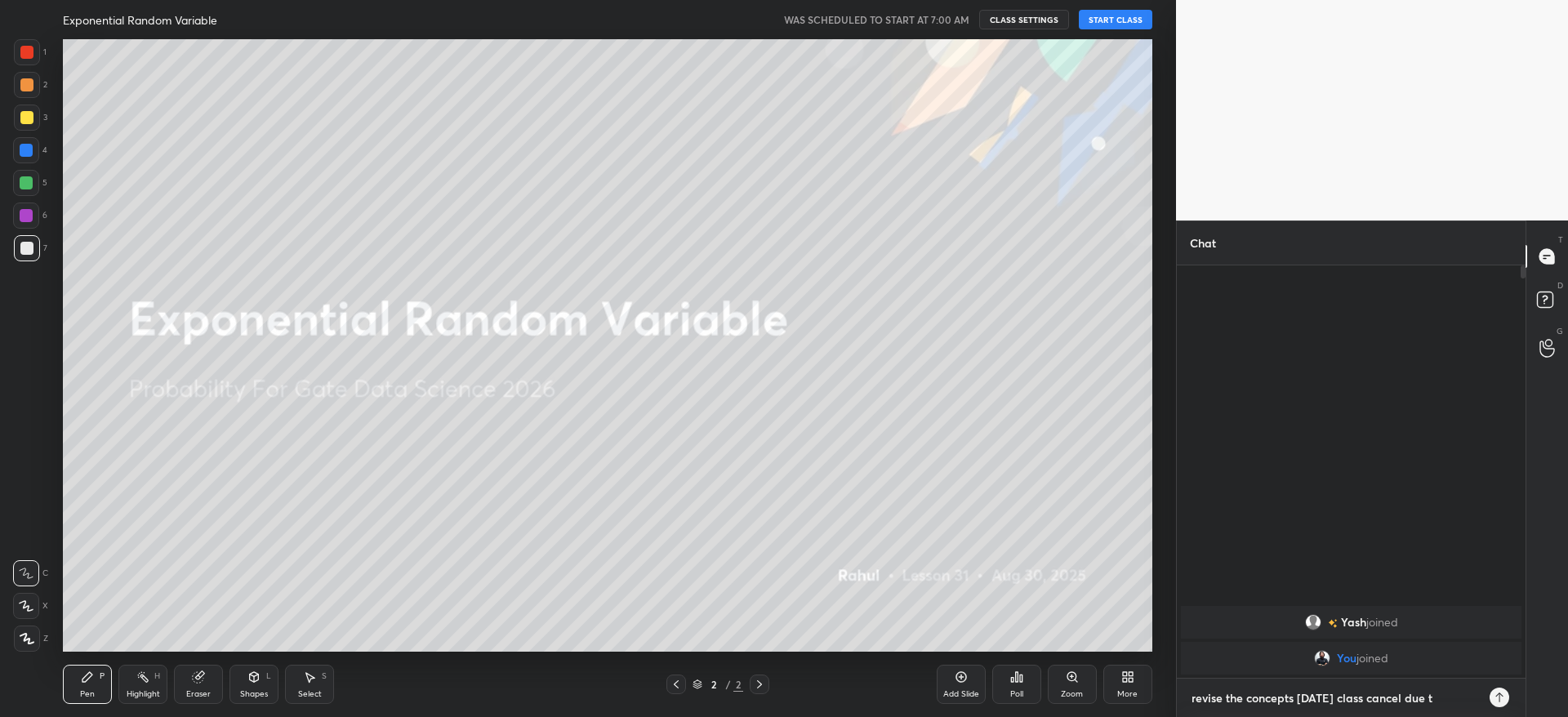
type textarea "revise the concepts [DATE] class cancel due"
type textarea "x"
type textarea "revise the concepts [DATE] class cancel due"
type textarea "x"
type textarea "revise the concepts [DATE] class cancel du"
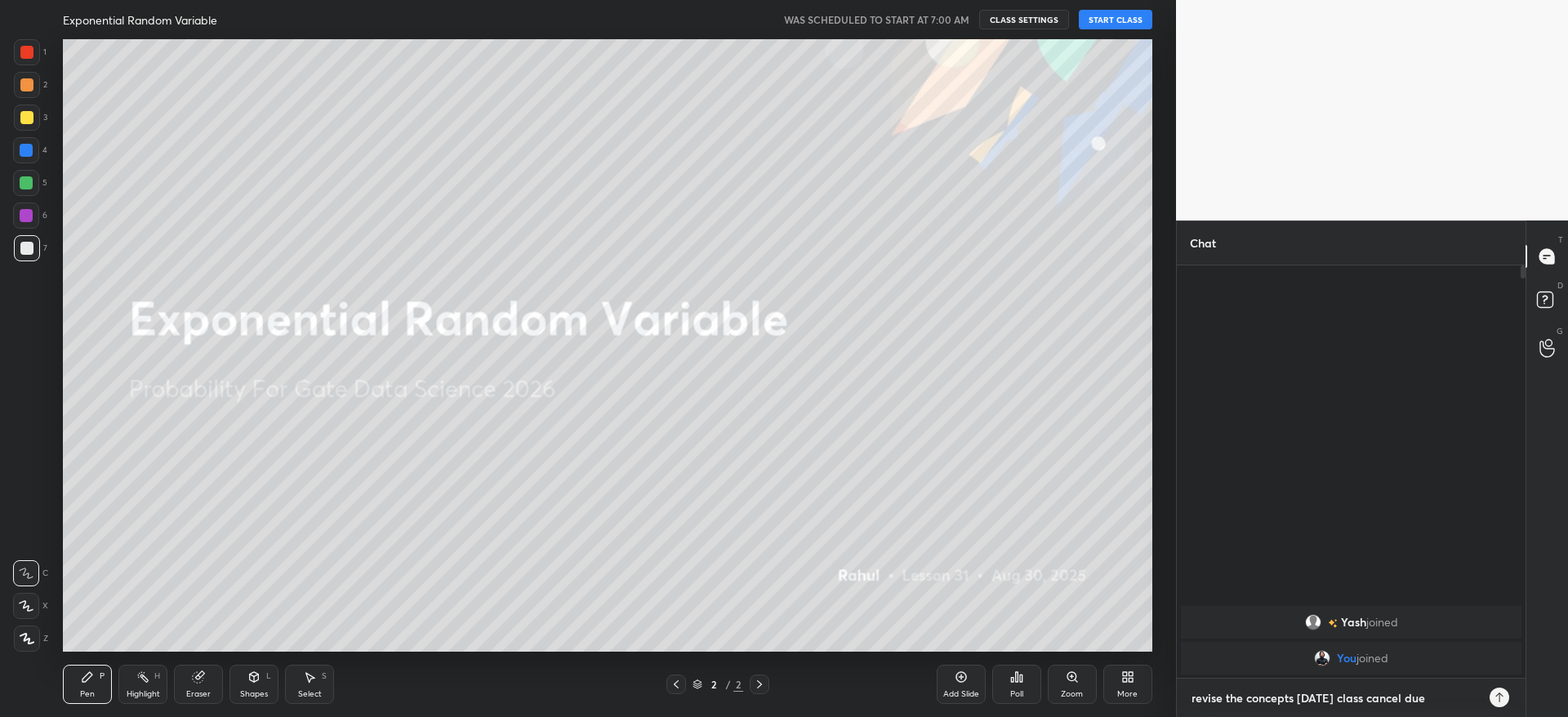
type textarea "x"
type textarea "revise the concepts [DATE] class cancel d"
type textarea "x"
type textarea "revise the concepts [DATE] class cancel"
type textarea "x"
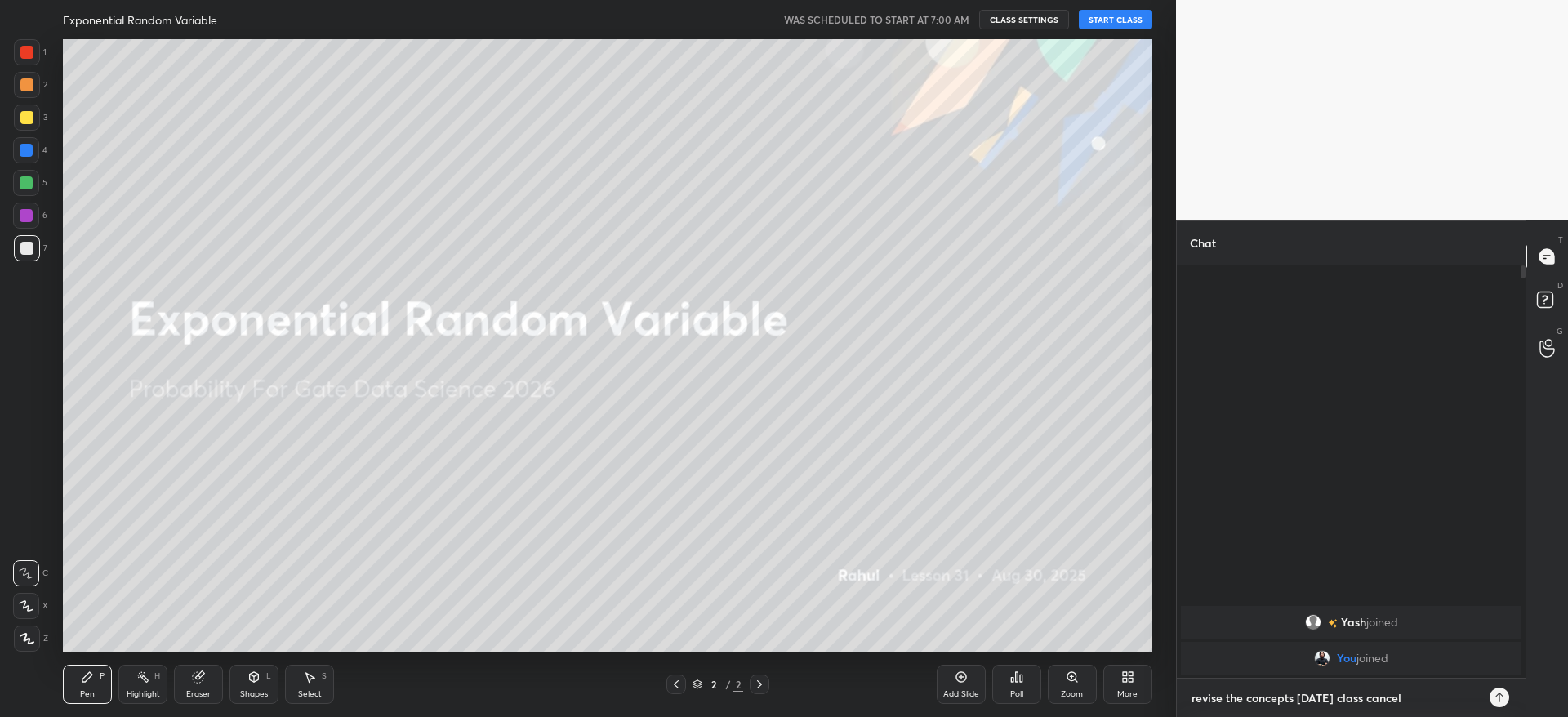
type textarea "revise the concepts [DATE] class cancel"
type textarea "x"
type textarea "revise the concepts [DATE] class cance"
type textarea "x"
type textarea "revise the concepts [DATE] class canc"
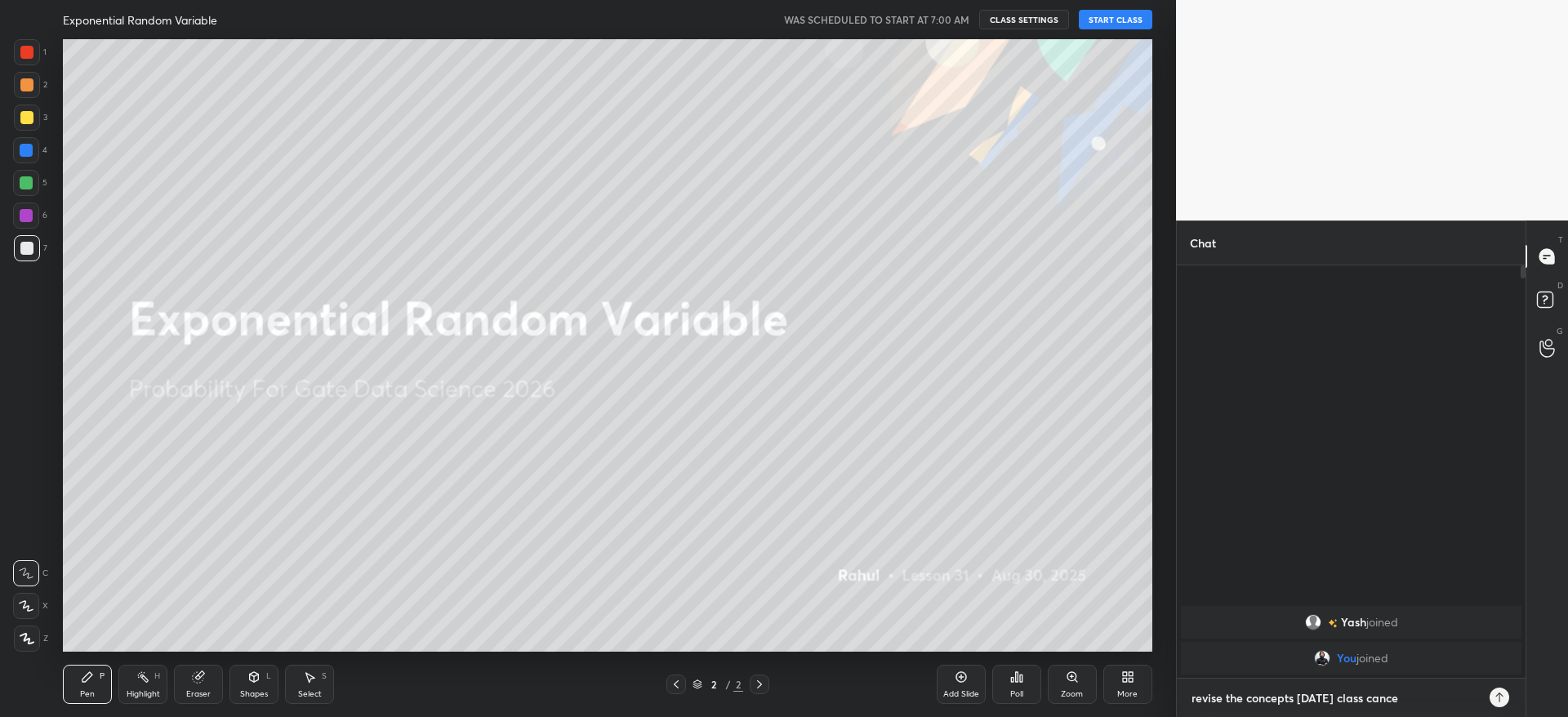
type textarea "x"
type textarea "revise the concepts [DATE] class cance"
type textarea "x"
type textarea "revise the concepts [DATE] class cancel"
type textarea "x"
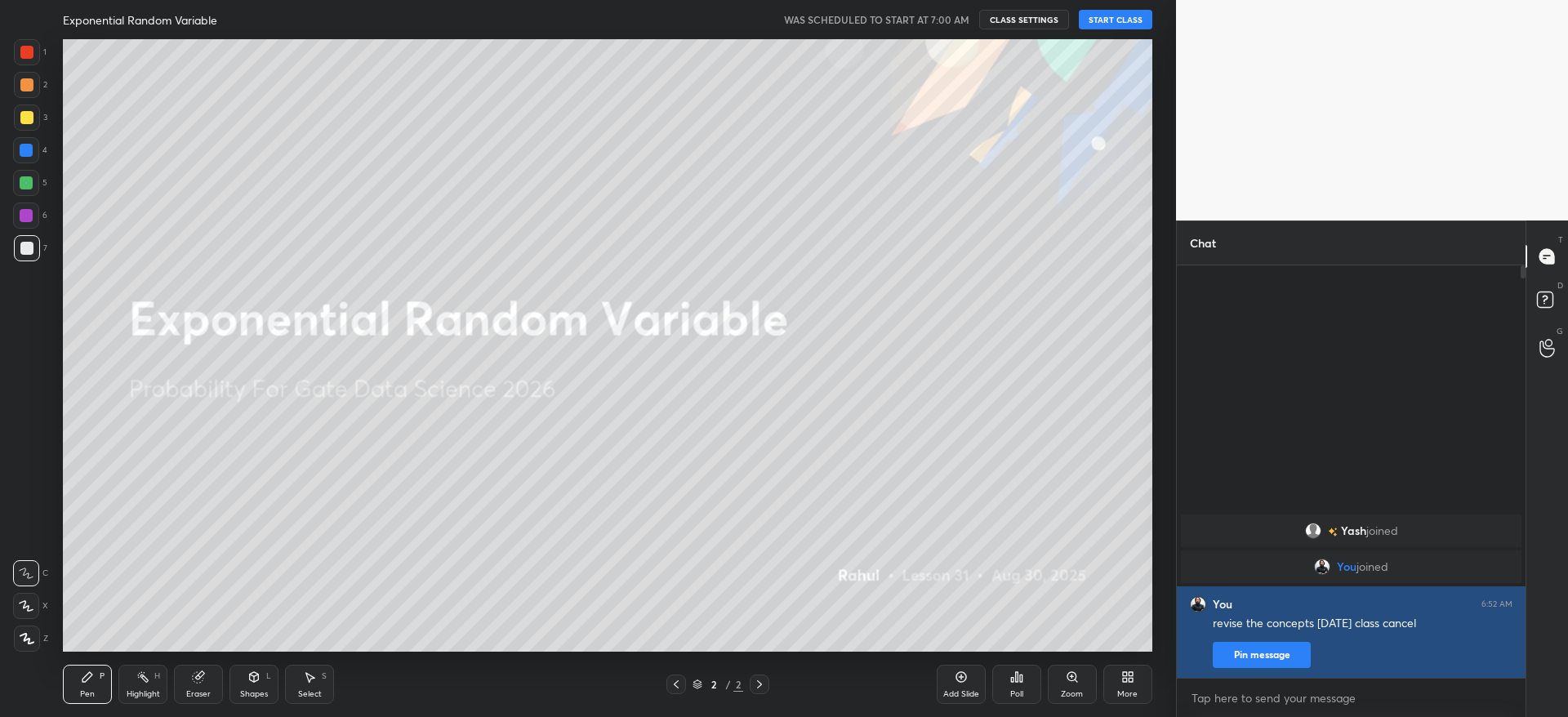
click at [1258, 658] on button "Pin message" at bounding box center [1261, 654] width 98 height 26
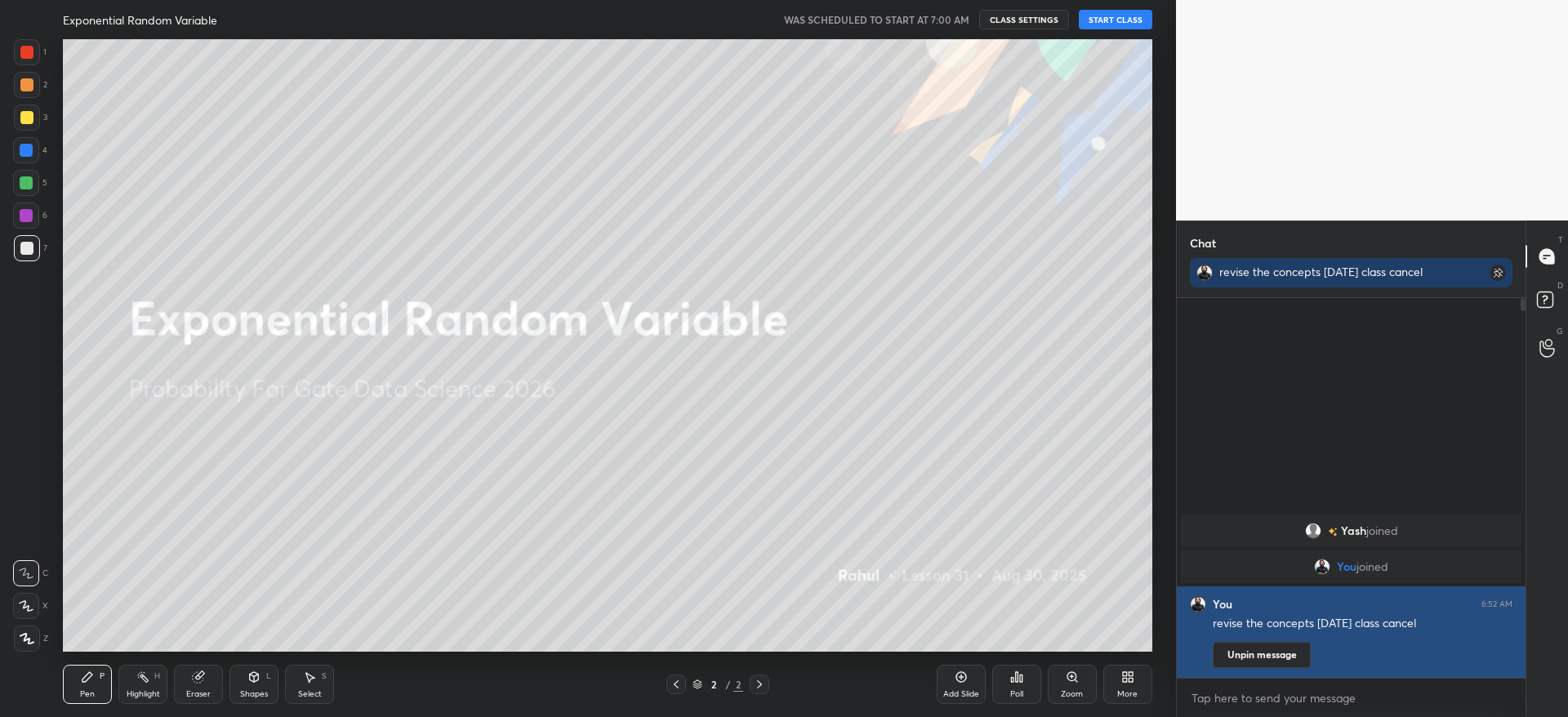
scroll to position [256, 344]
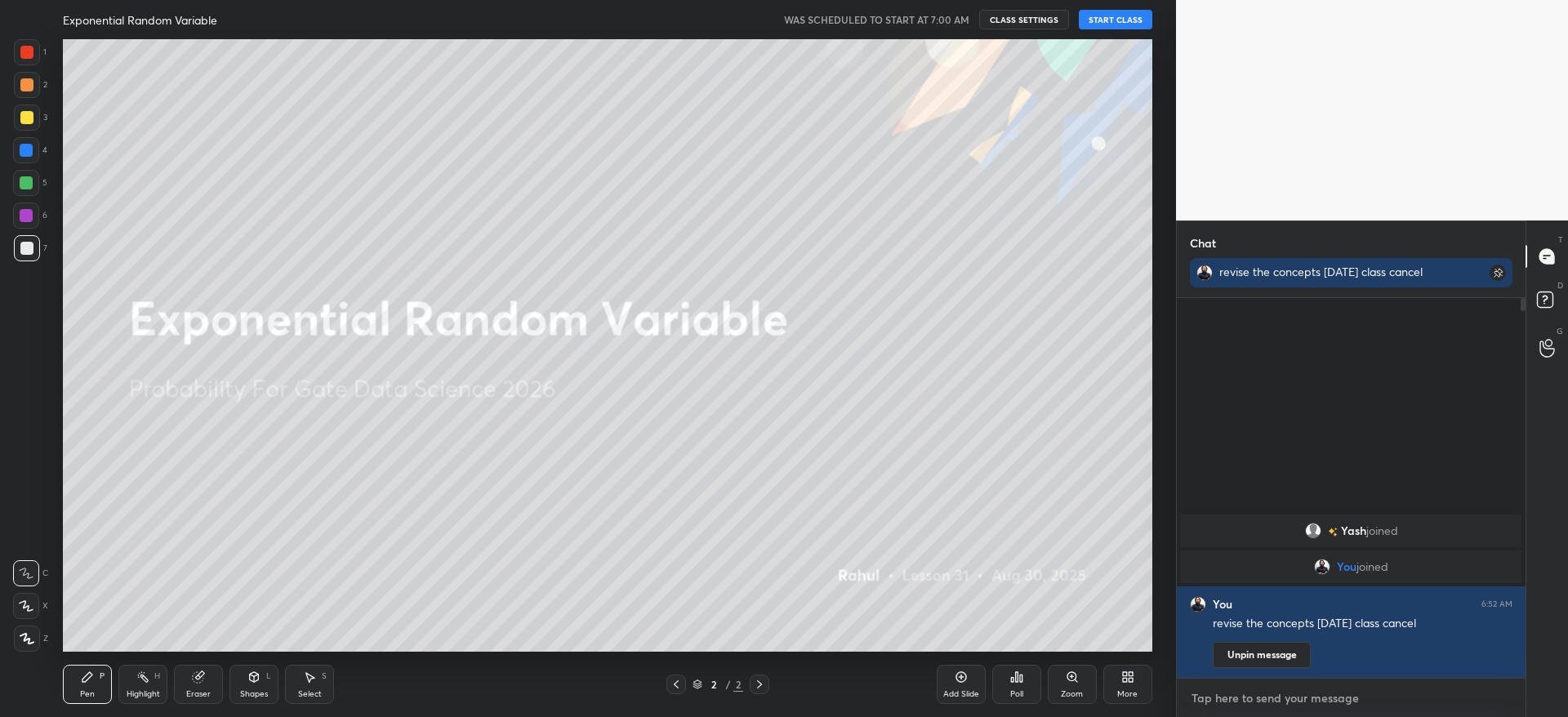
type textarea "x"
click at [1221, 698] on textarea at bounding box center [1351, 698] width 323 height 26
paste textarea "[URL][DOMAIN_NAME]"
type textarea "[URL][DOMAIN_NAME]"
type textarea "x"
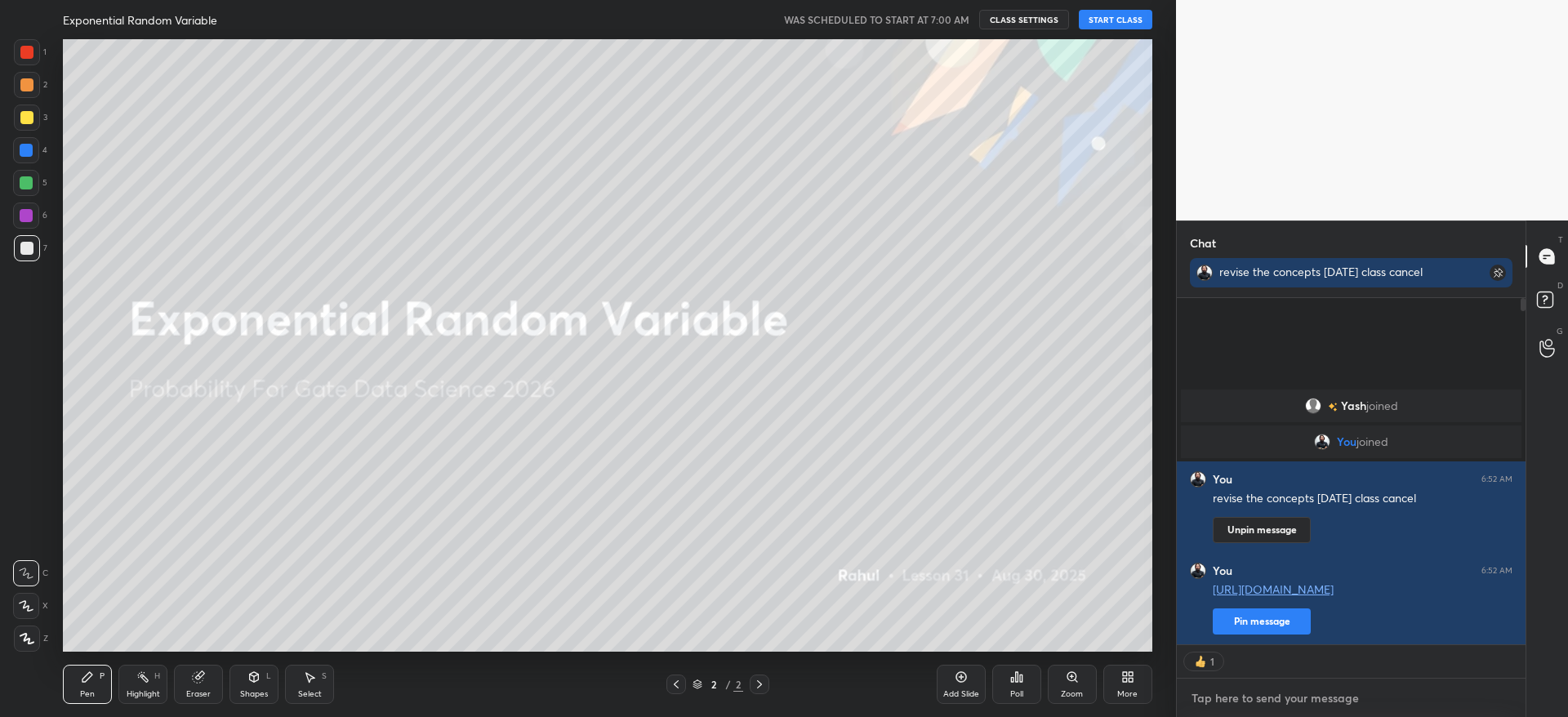
scroll to position [374, 344]
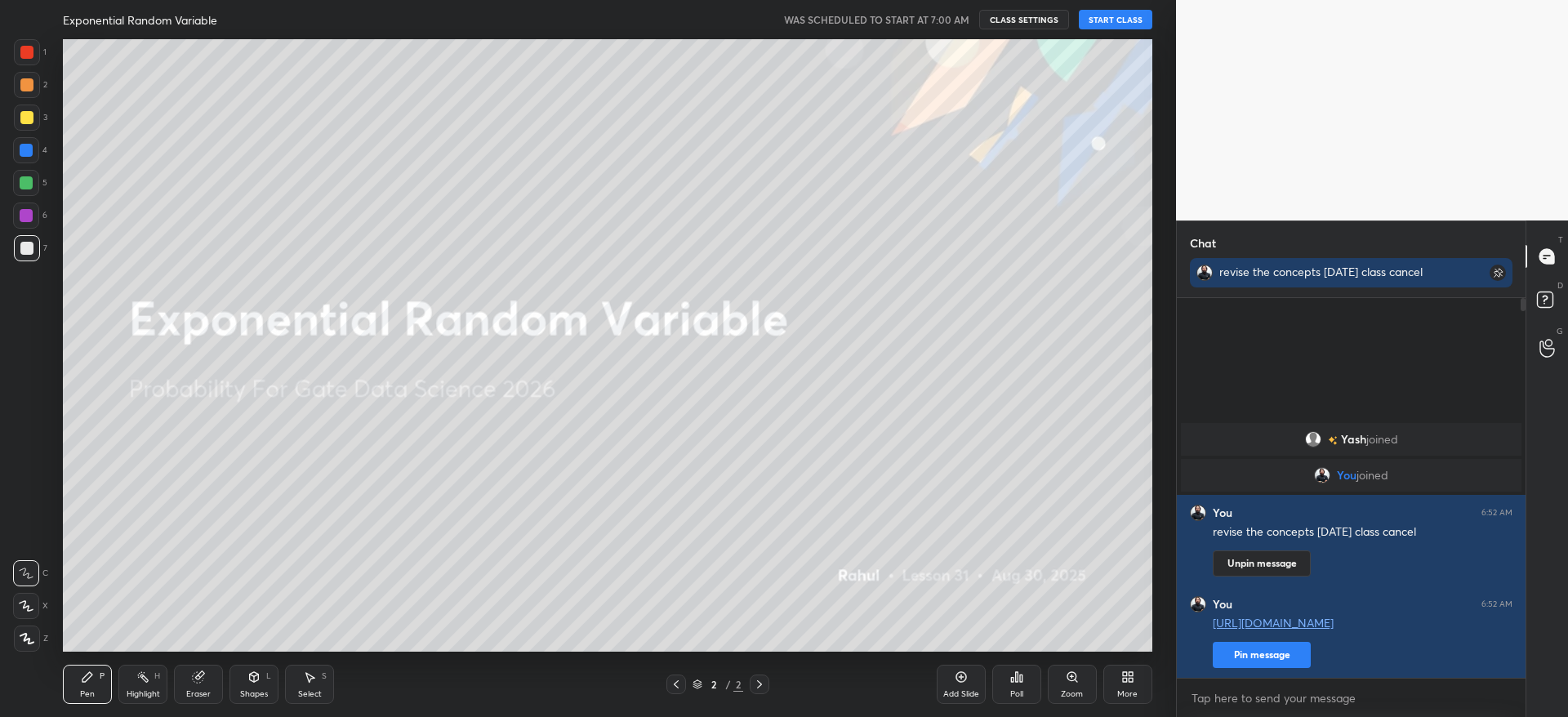
click at [1118, 25] on button "START CLASS" at bounding box center [1115, 19] width 73 height 19
click at [1017, 19] on button "CLASS SETTINGS" at bounding box center [1031, 19] width 90 height 19
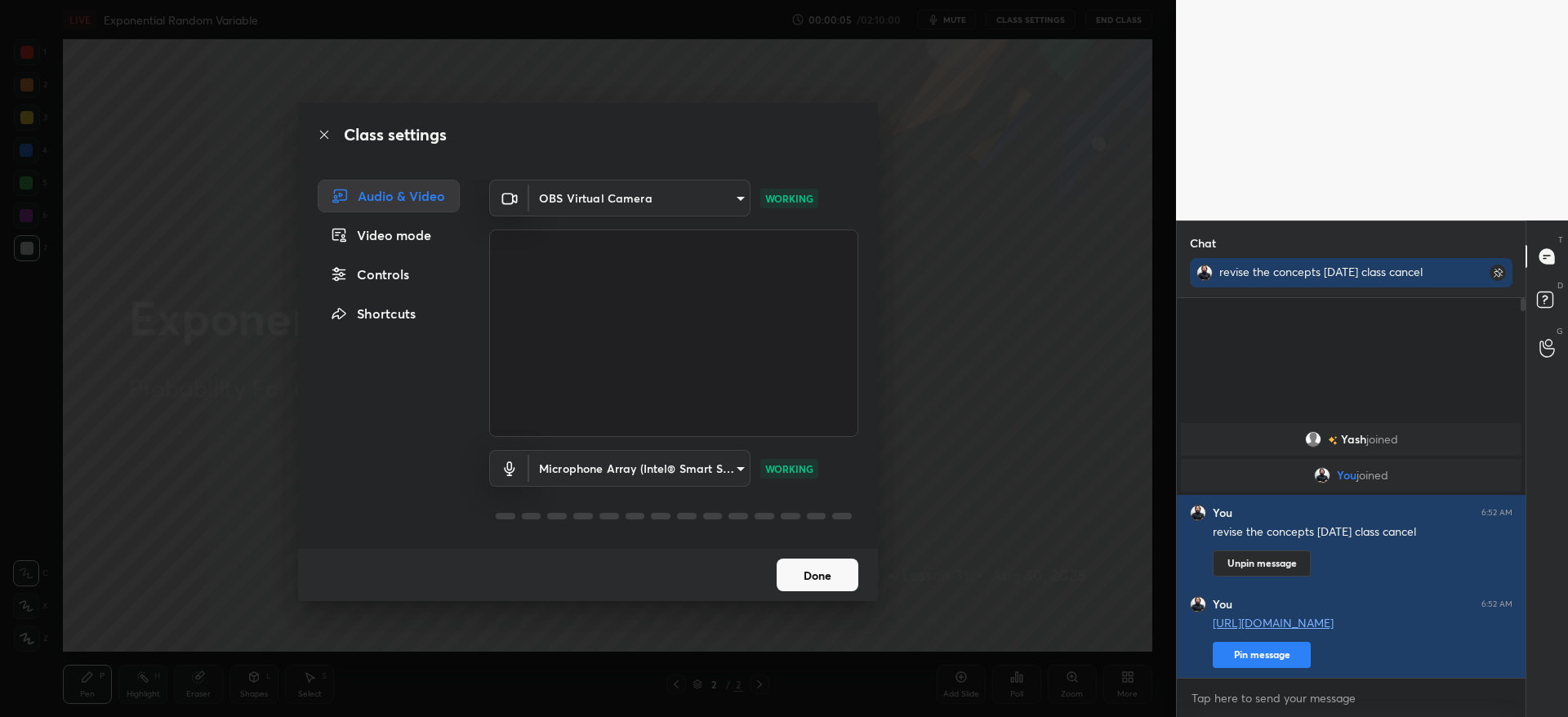
click at [845, 570] on button "Done" at bounding box center [817, 574] width 82 height 33
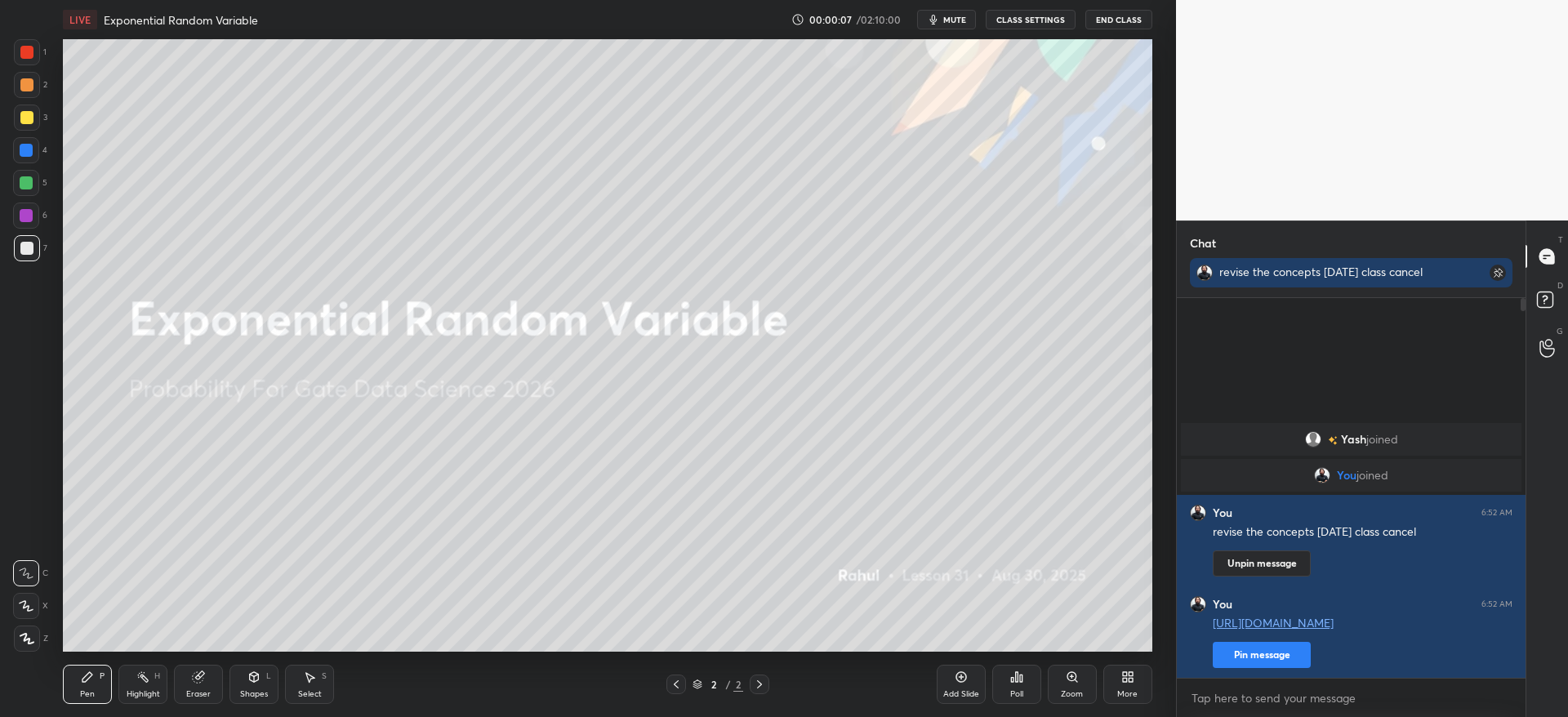
click at [953, 11] on button "mute" at bounding box center [947, 19] width 59 height 19
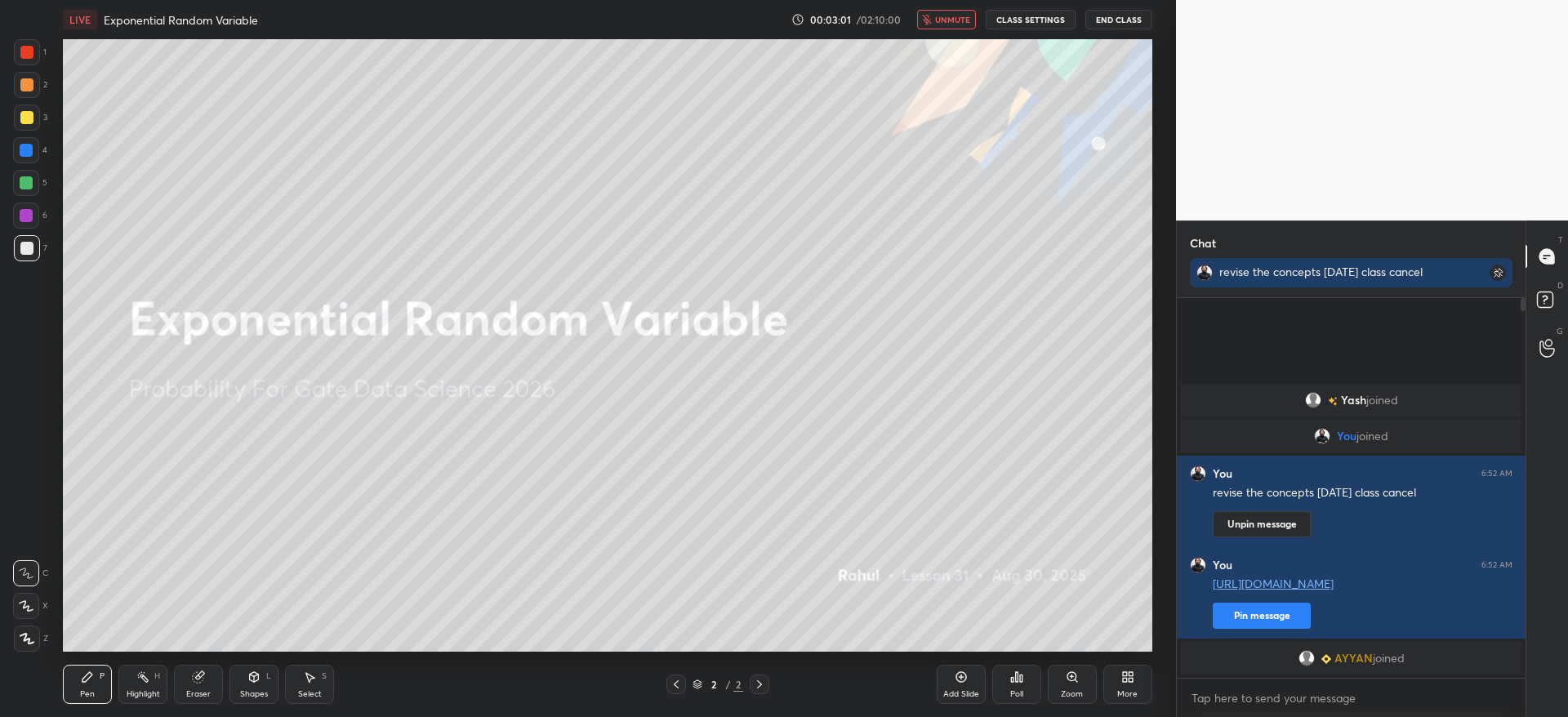
click at [1123, 11] on button "End Class" at bounding box center [1119, 19] width 67 height 19
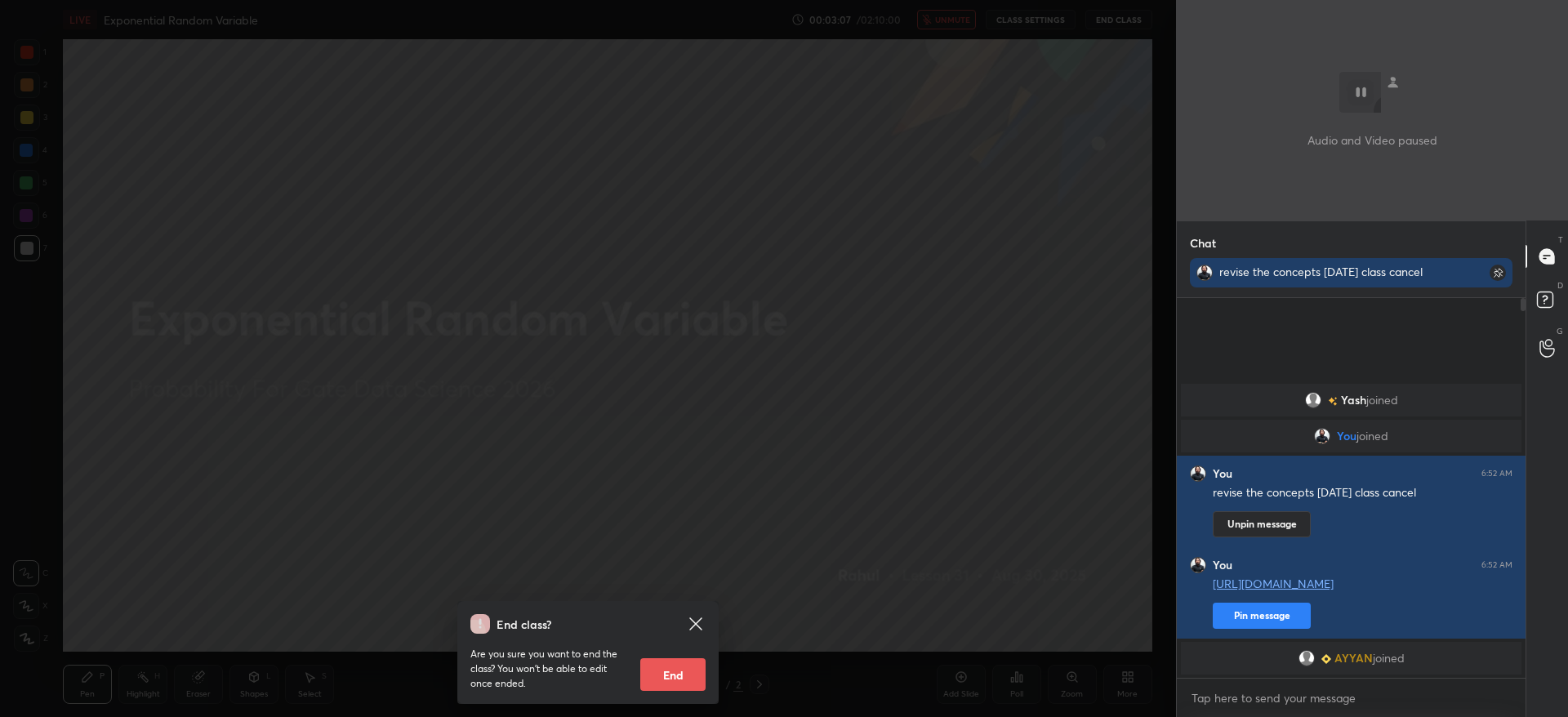
click at [677, 668] on button "End" at bounding box center [673, 674] width 66 height 33
type textarea "x"
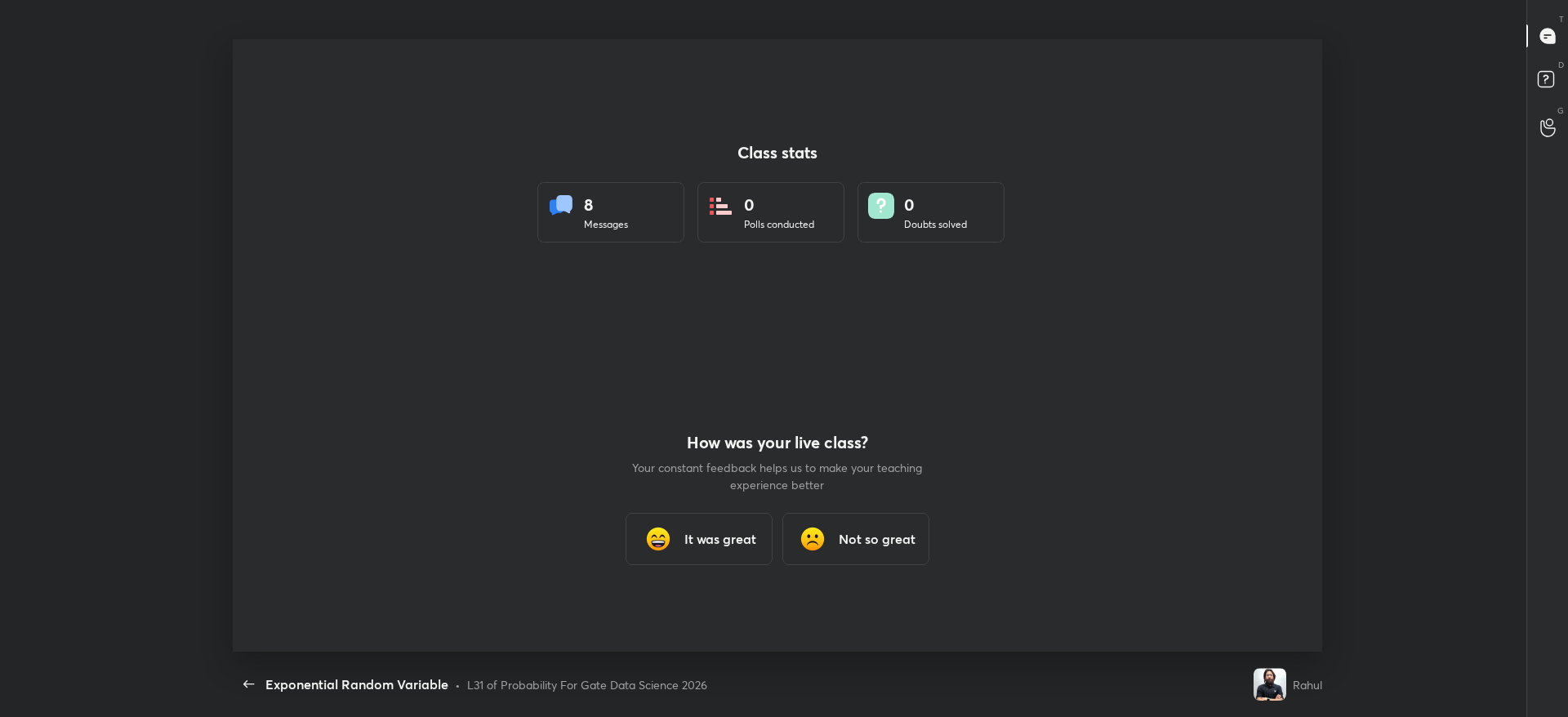
scroll to position [612, 1359]
click at [718, 528] on div "It was great" at bounding box center [699, 539] width 147 height 52
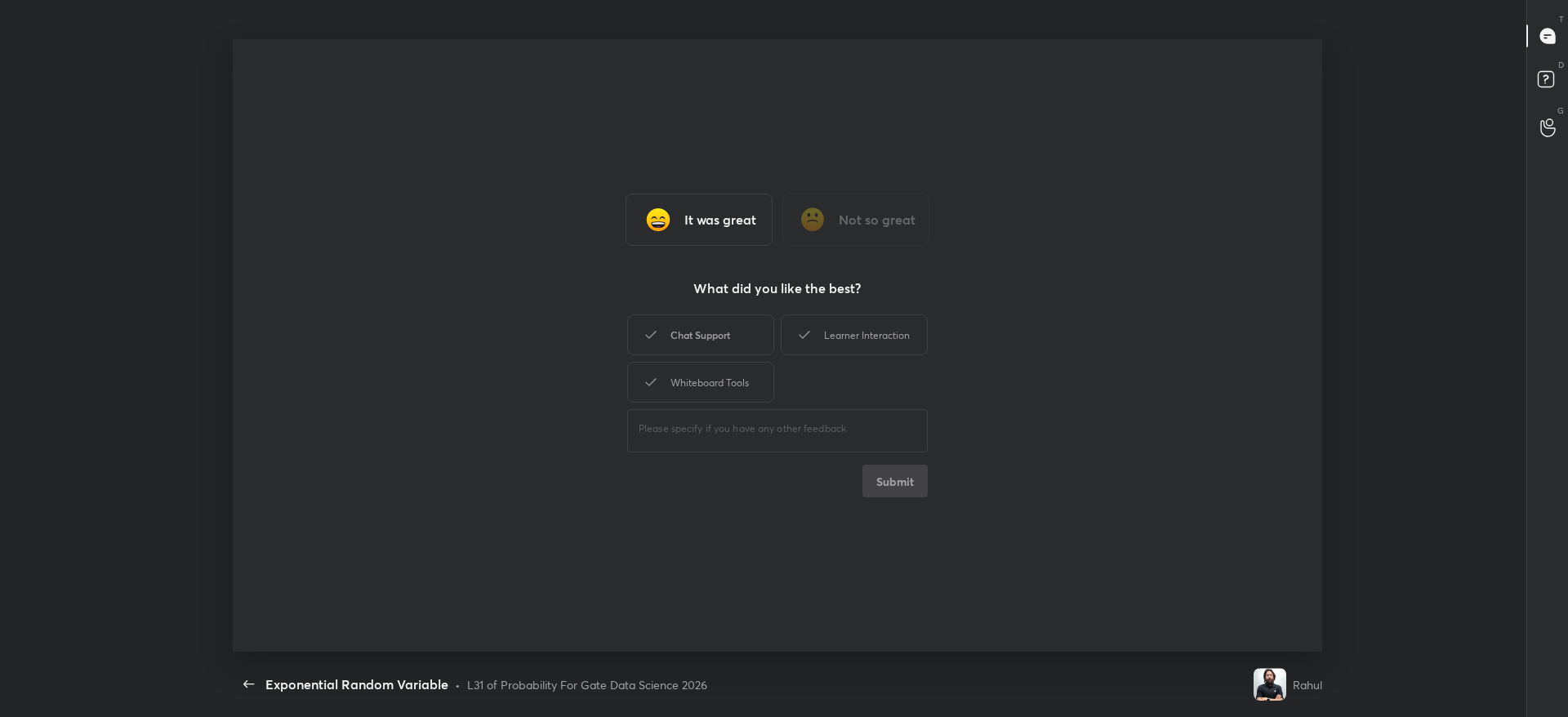
click at [676, 339] on div "Chat Support" at bounding box center [701, 334] width 147 height 40
click at [698, 380] on div "Whiteboard Tools" at bounding box center [701, 382] width 147 height 40
click at [864, 331] on div "Learner Interaction" at bounding box center [854, 334] width 147 height 40
click at [894, 465] on button "Submit" at bounding box center [895, 481] width 66 height 33
